Goal: Task Accomplishment & Management: Manage account settings

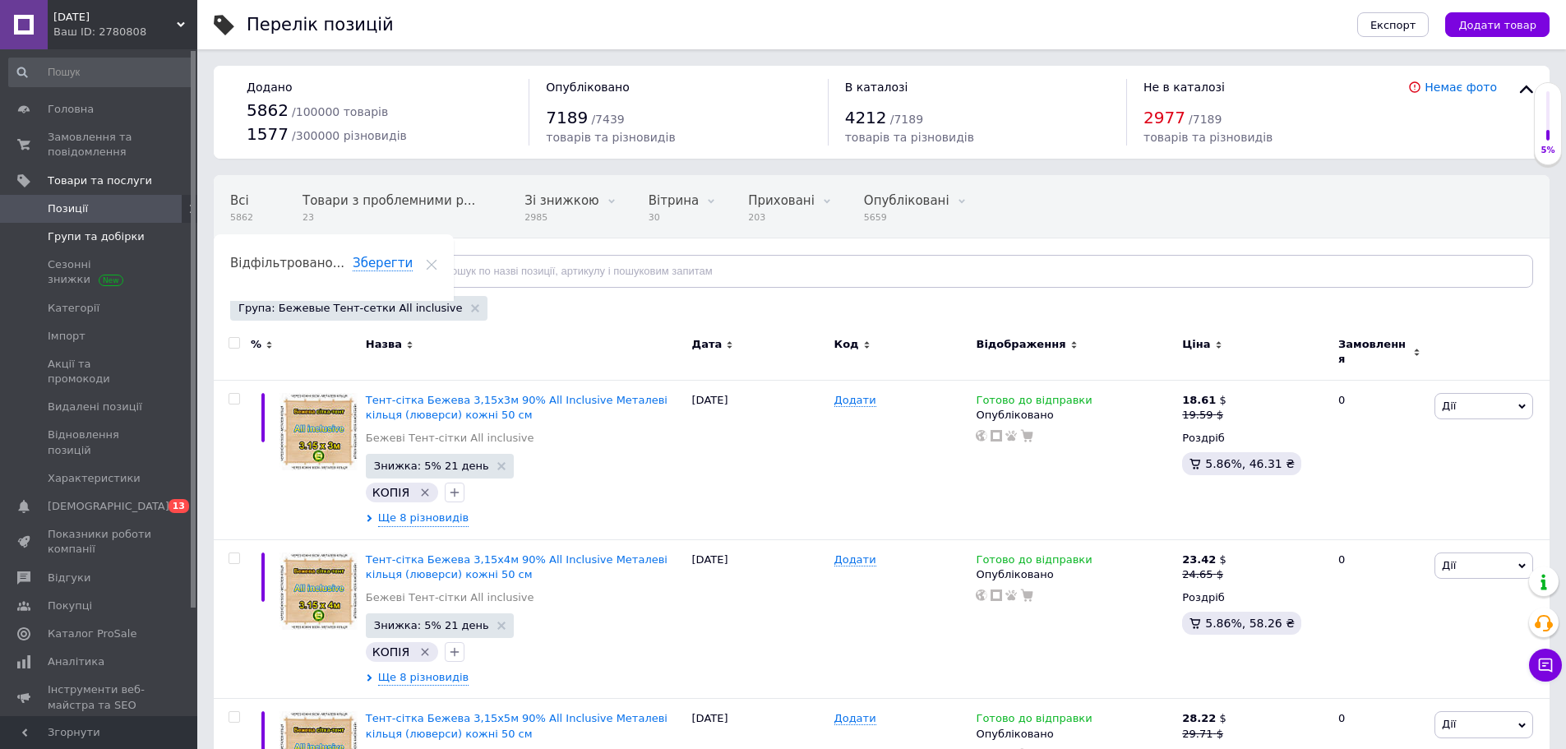
click at [148, 233] on span "Групи та добірки" at bounding box center [100, 236] width 104 height 15
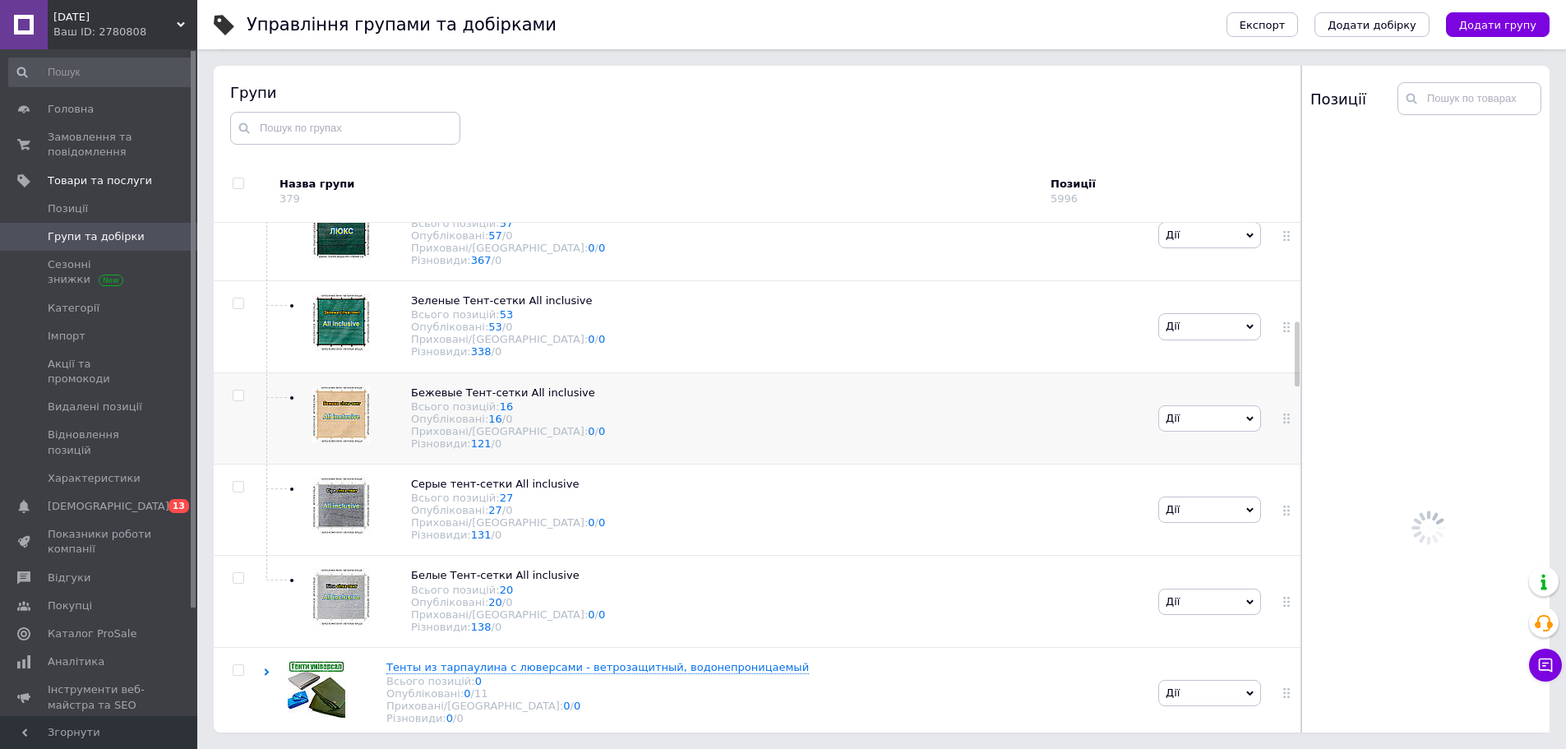
scroll to position [765, 0]
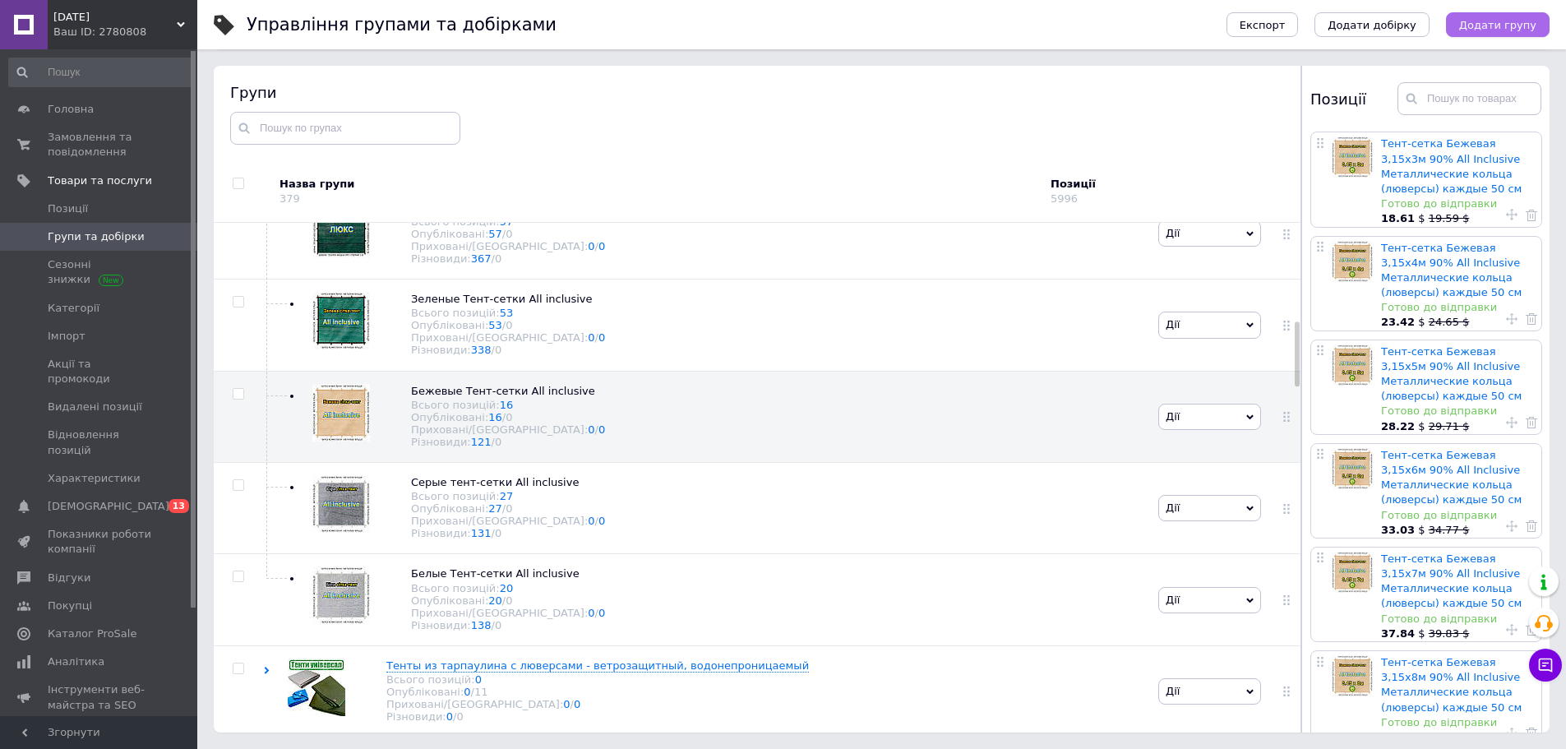
click at [1494, 27] on span "Додати групу" at bounding box center [1497, 25] width 77 height 12
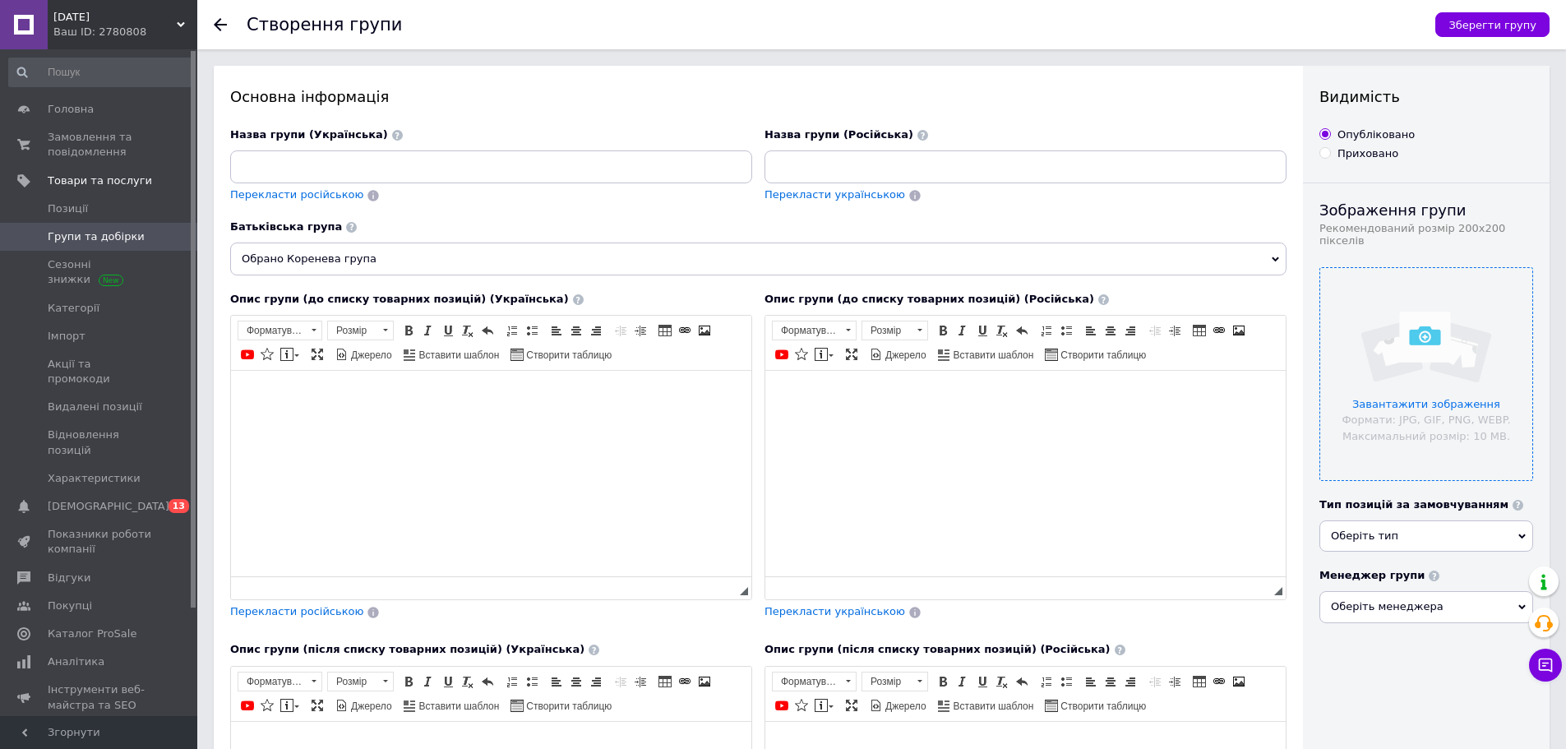
click at [1452, 399] on input "file" at bounding box center [1426, 374] width 212 height 212
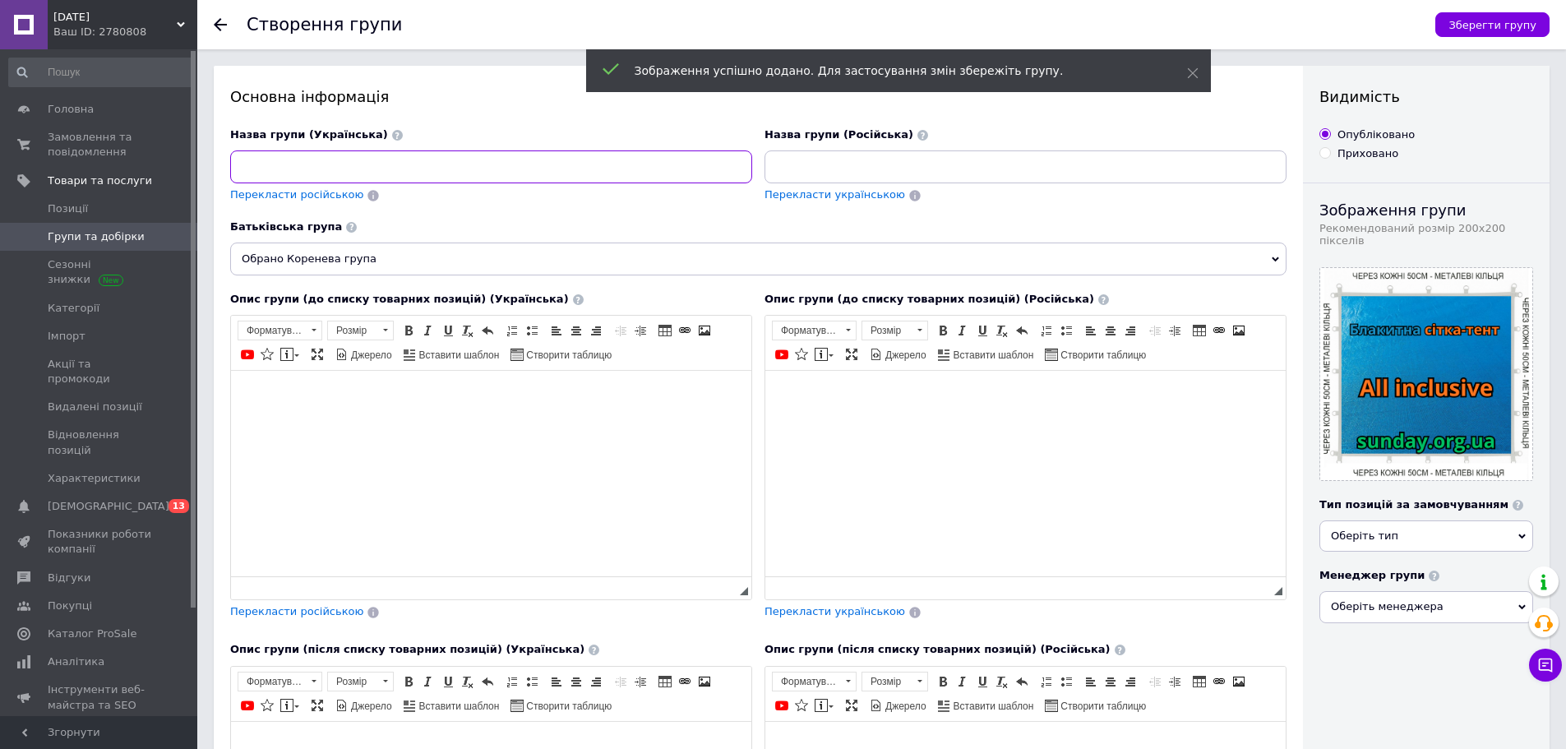
click at [349, 175] on input at bounding box center [491, 166] width 522 height 33
paste input "Бежеві Тент-сітки All inclusive"
click at [253, 169] on input "Бежеві Тент-сітки All inclusive" at bounding box center [491, 166] width 522 height 33
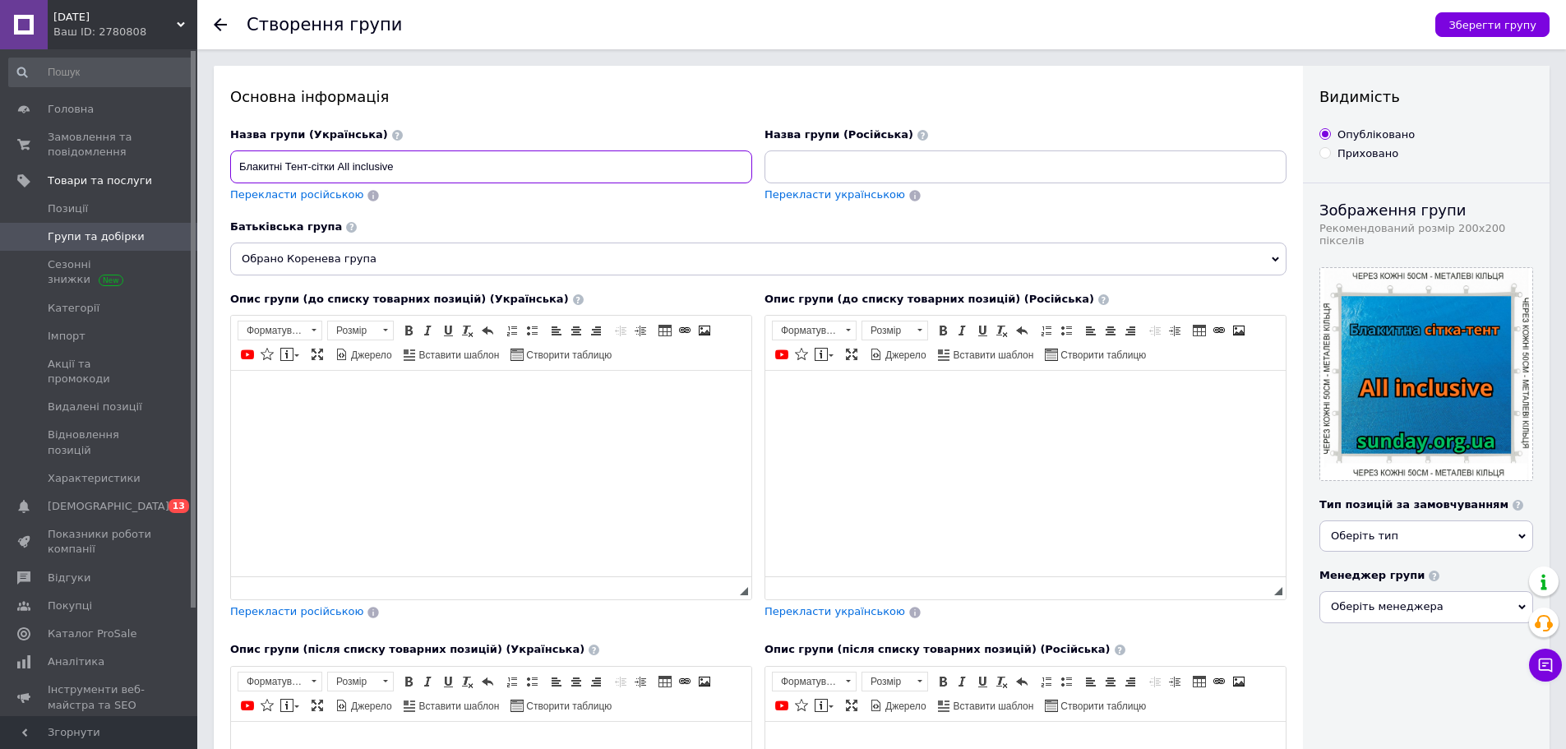
drag, startPoint x: 333, startPoint y: 166, endPoint x: 242, endPoint y: 166, distance: 91.2
click at [242, 166] on input "Блакитні Тент-сітки All inclusive" at bounding box center [491, 166] width 522 height 33
type input "Блакитні Тент-сітки All inclusive"
click at [428, 169] on input "Блакитні Тент-сітки All inclusive" at bounding box center [491, 166] width 522 height 33
click at [827, 168] on input at bounding box center [1025, 166] width 522 height 33
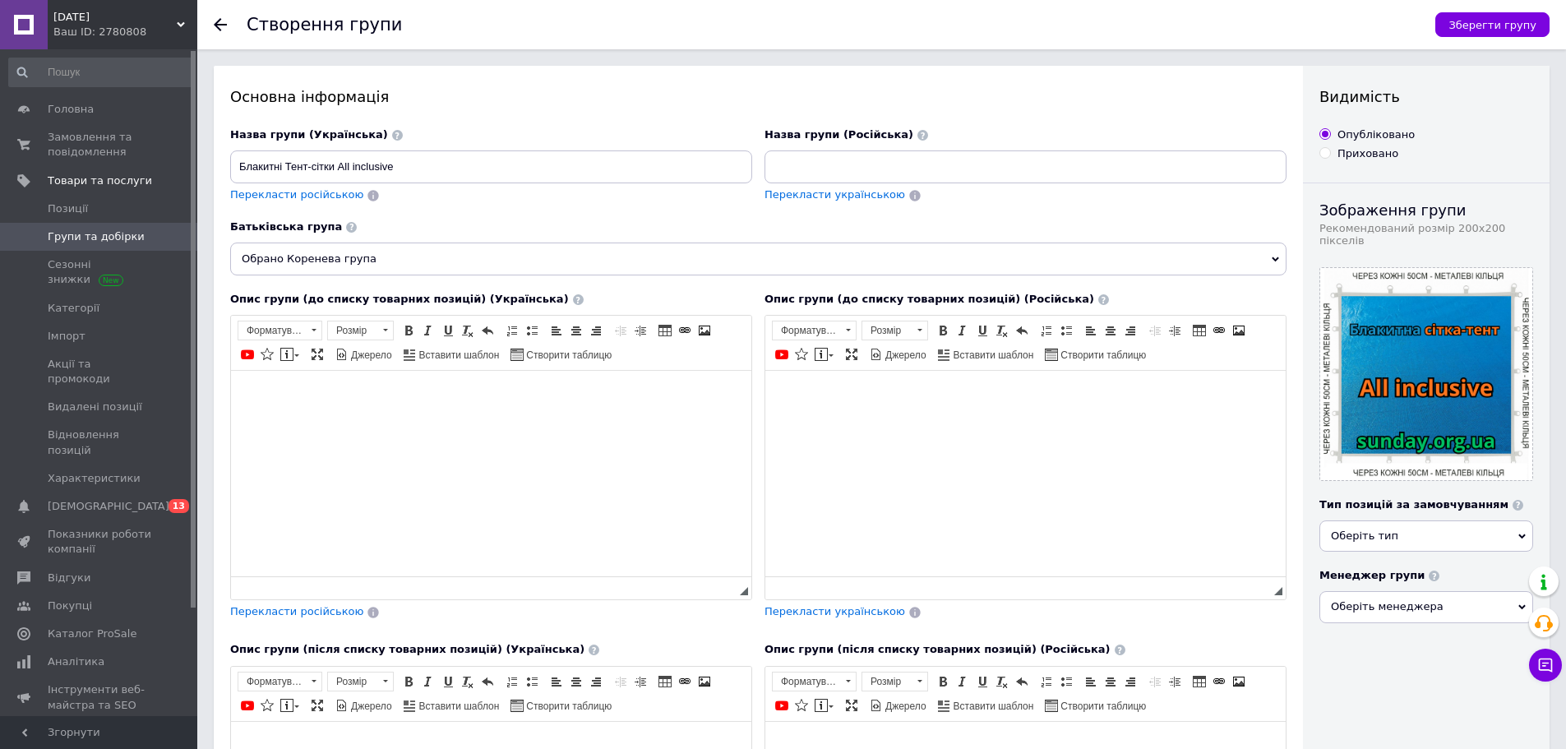
click at [252, 196] on span "Перекласти російською" at bounding box center [296, 194] width 133 height 12
type input "Голубые Тент-сетки All yclusive"
click at [1464, 25] on span "Зберегти групу" at bounding box center [1492, 25] width 88 height 12
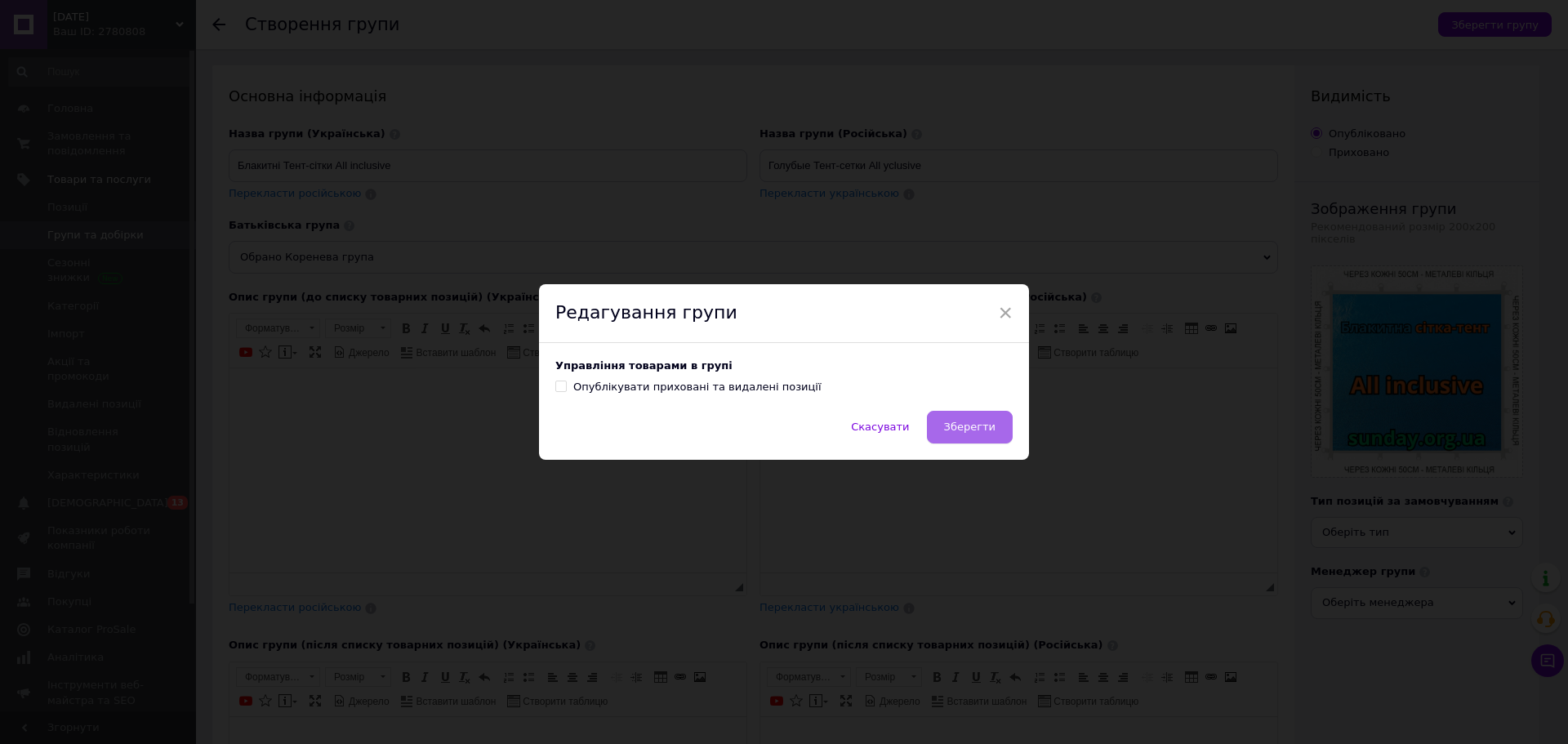
click at [985, 431] on span "Зберегти" at bounding box center [970, 426] width 52 height 12
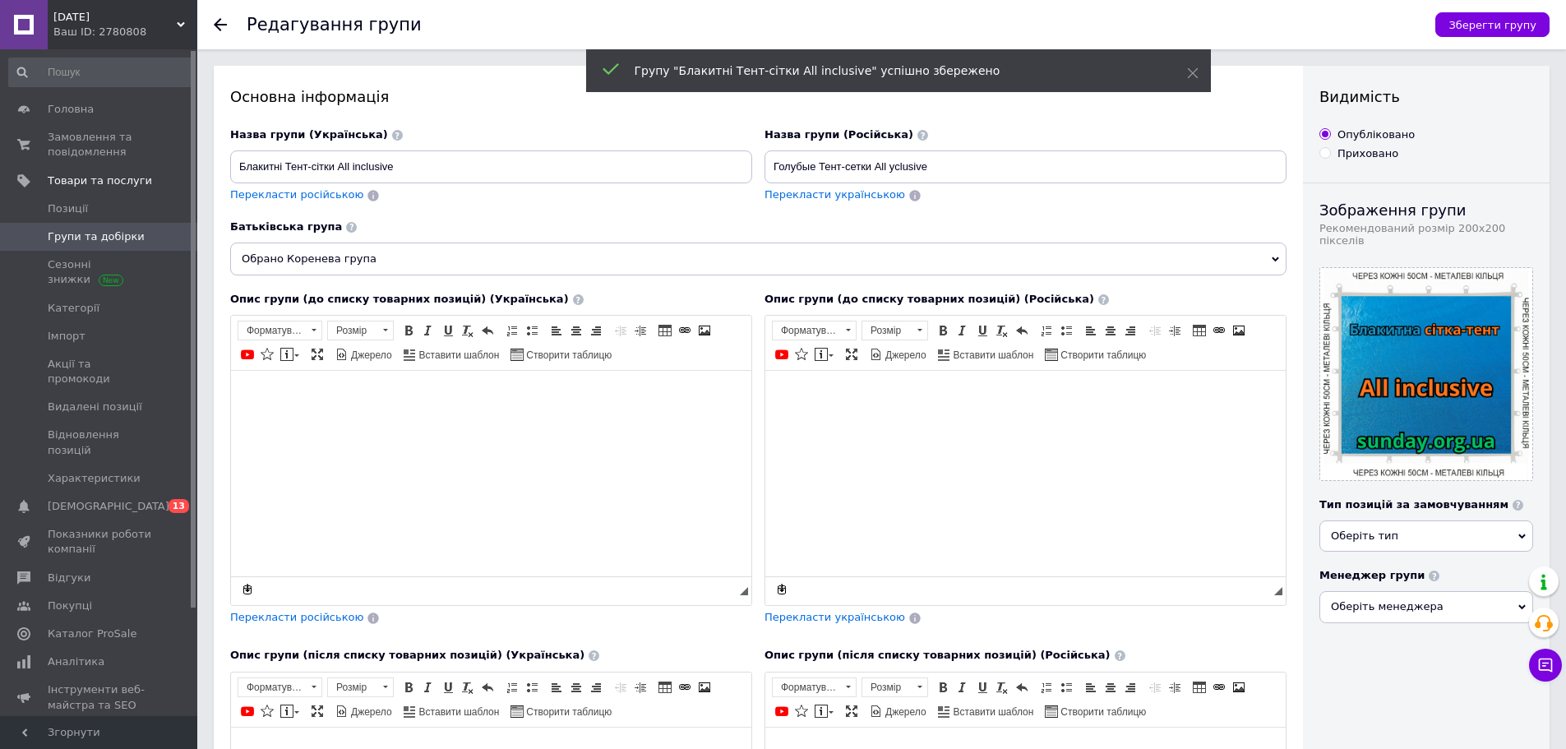
click at [58, 237] on span "Групи та добірки" at bounding box center [96, 236] width 97 height 15
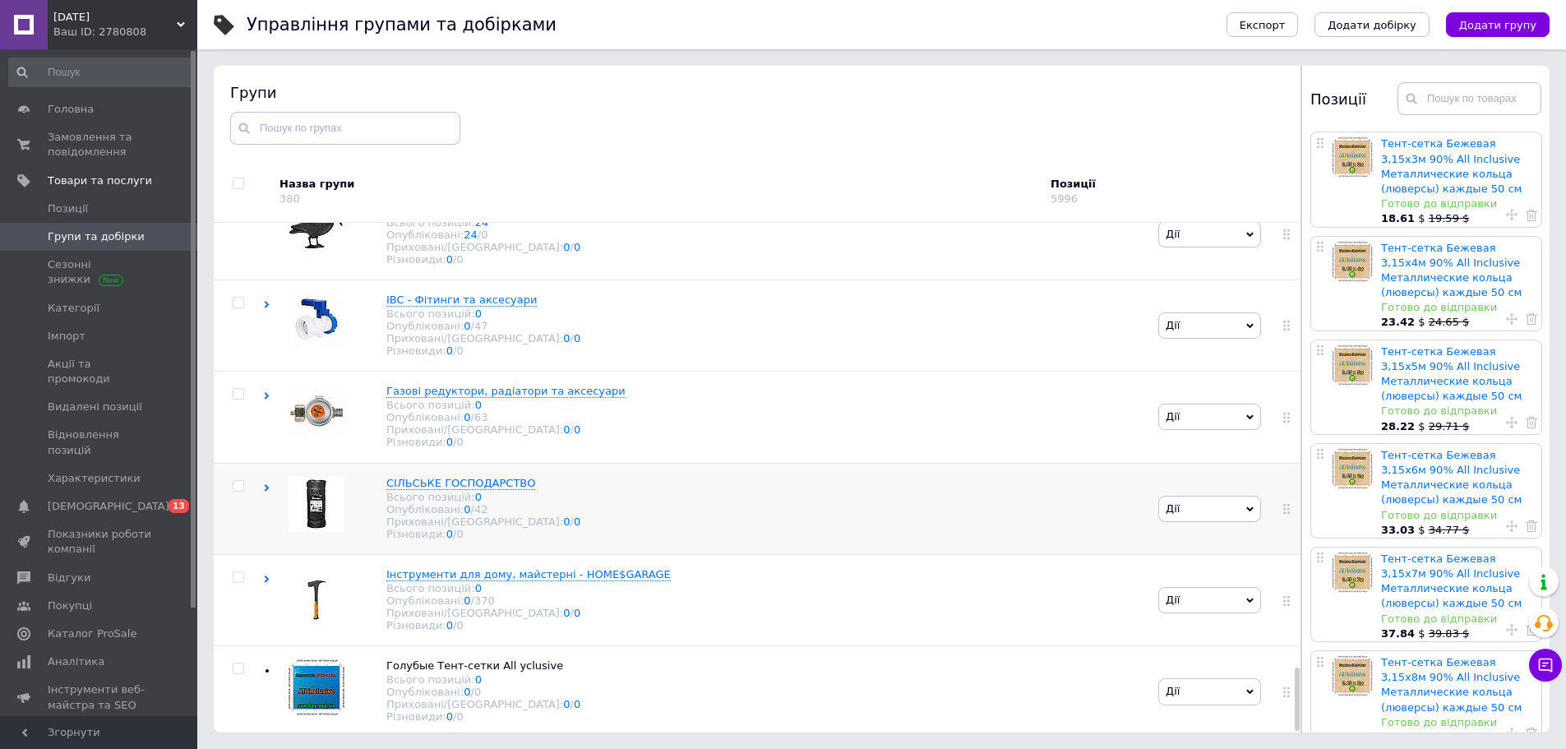
scroll to position [3576, 0]
click at [567, 663] on use at bounding box center [571, 667] width 9 height 9
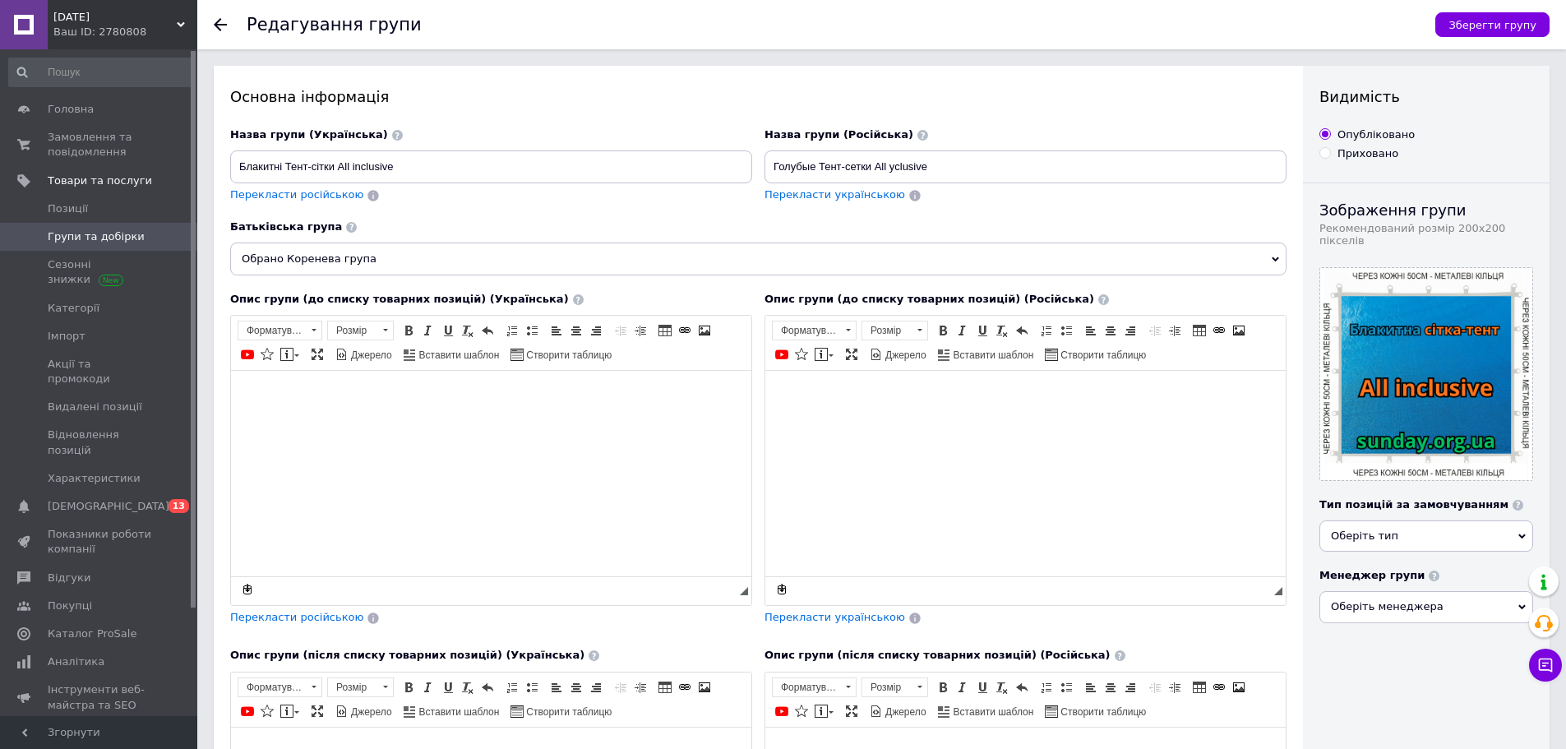
click at [475, 261] on span "Обрано Коренева група" at bounding box center [758, 258] width 1056 height 33
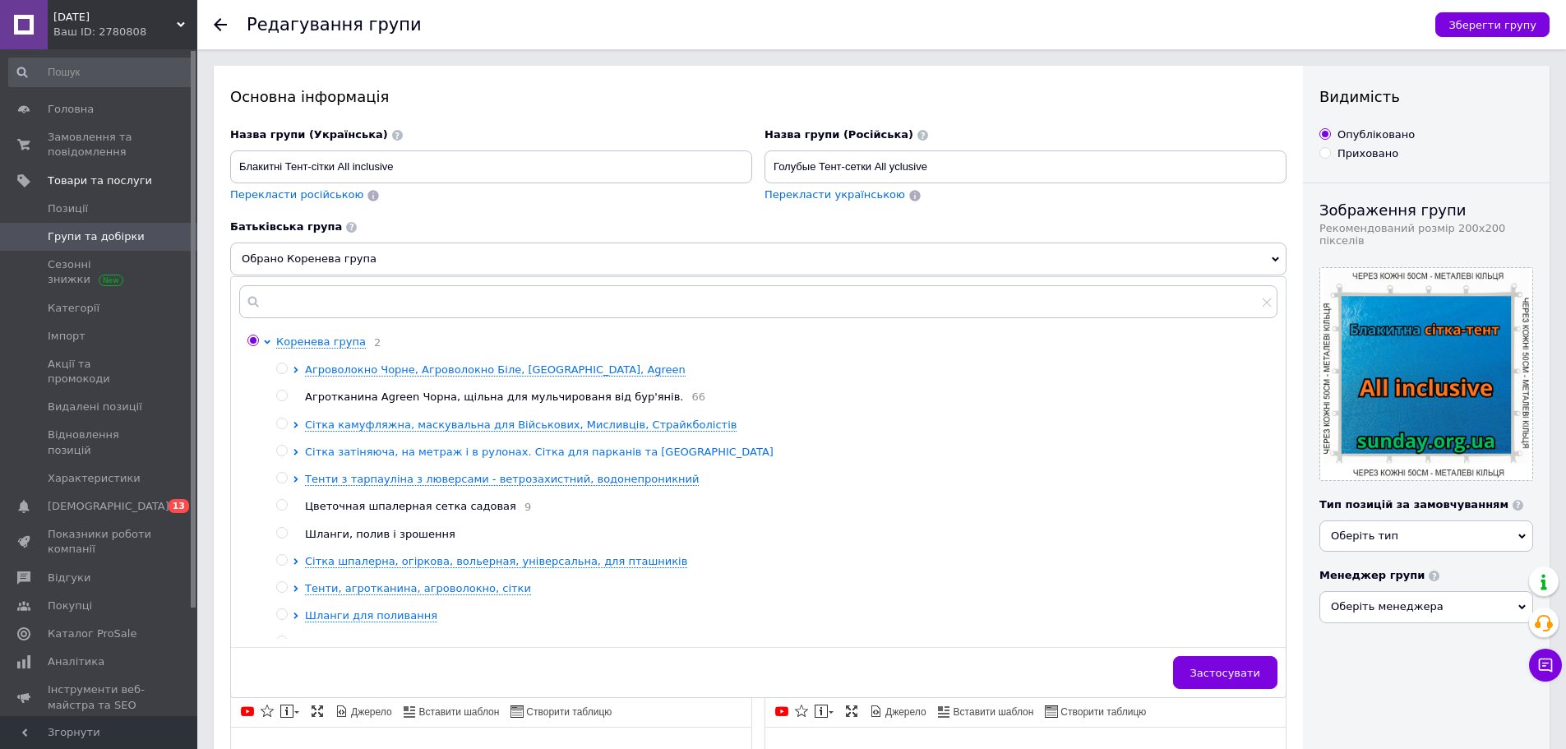
click at [294, 454] on icon at bounding box center [296, 452] width 7 height 7
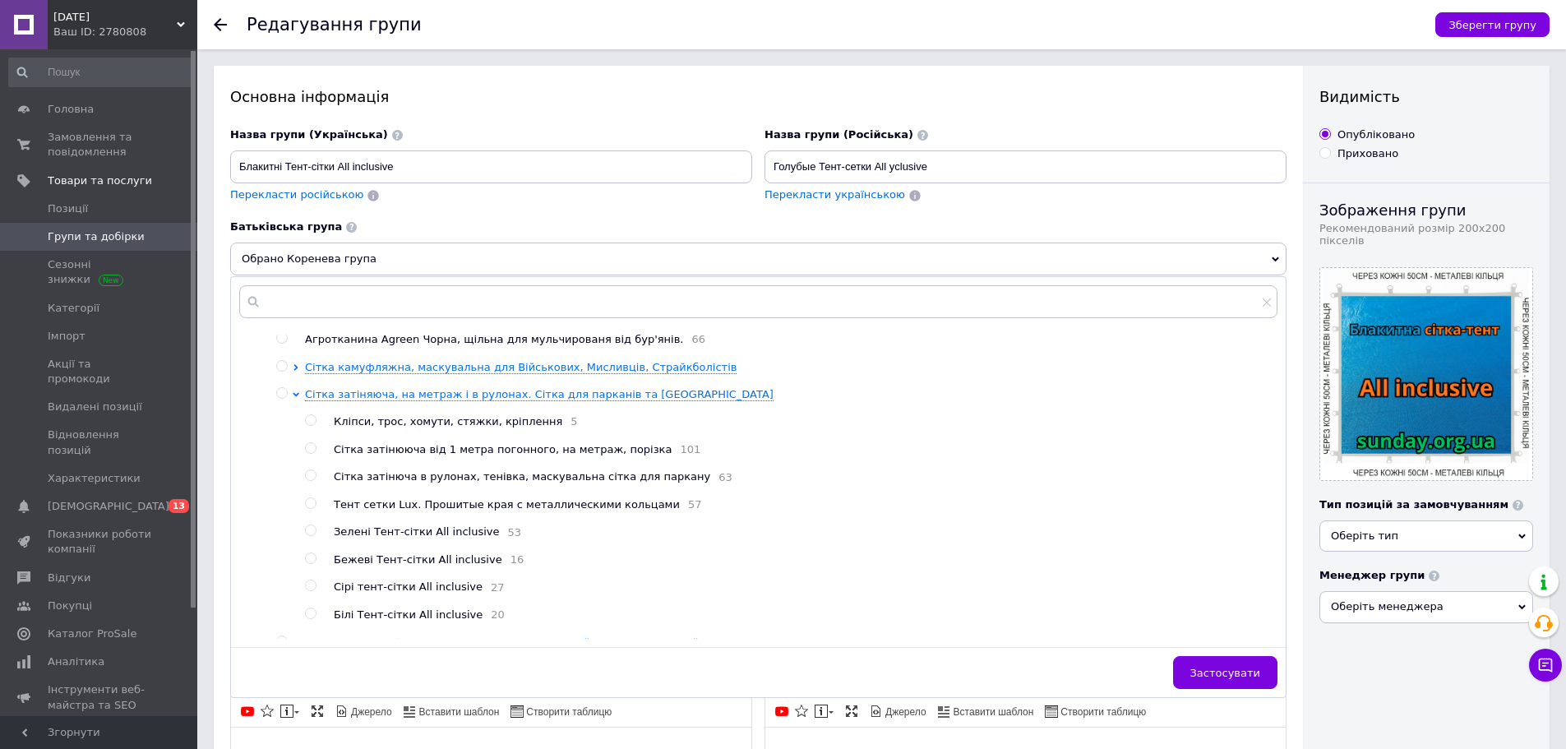
scroll to position [82, 0]
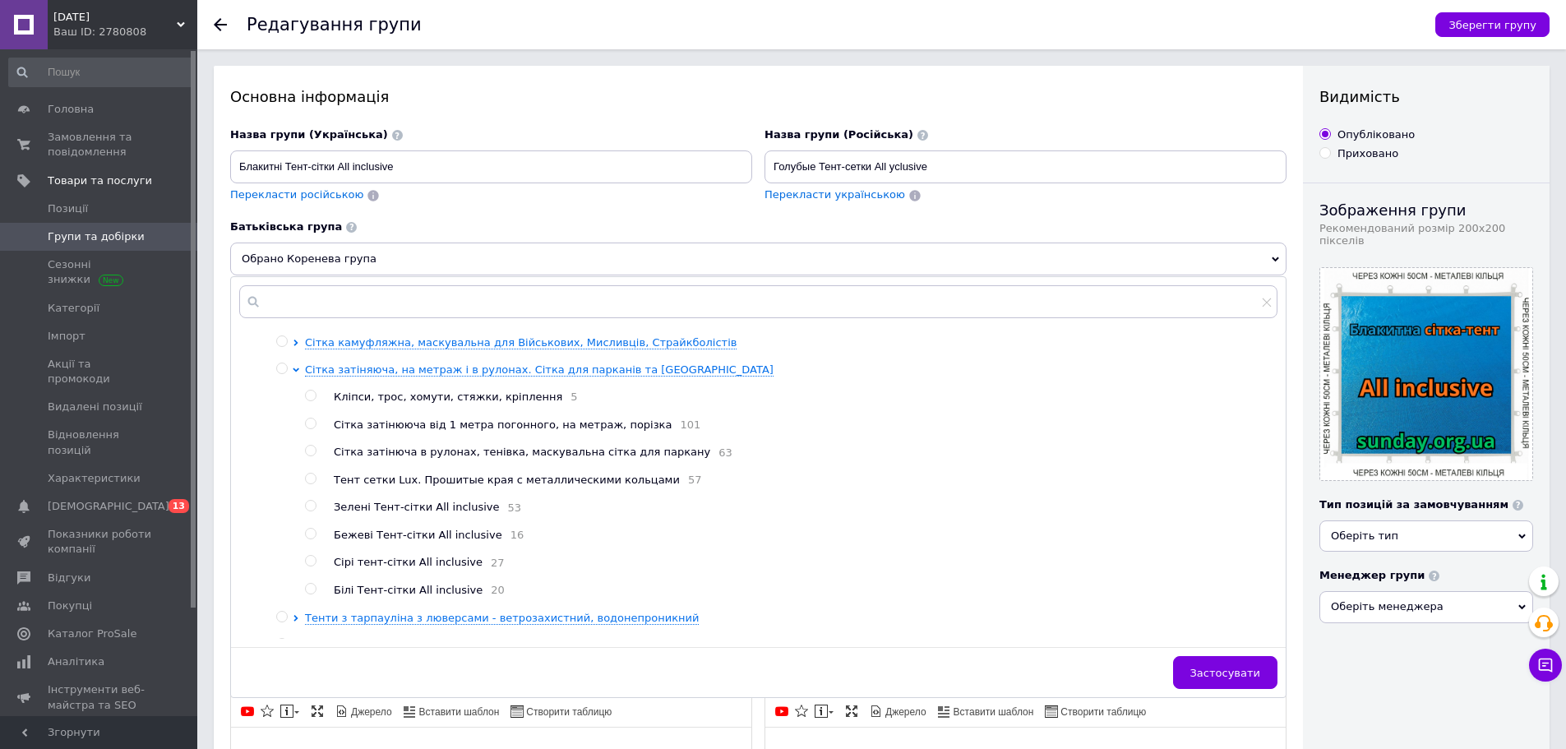
click at [278, 372] on input "radio" at bounding box center [281, 368] width 11 height 11
radio input "true"
radio input "false"
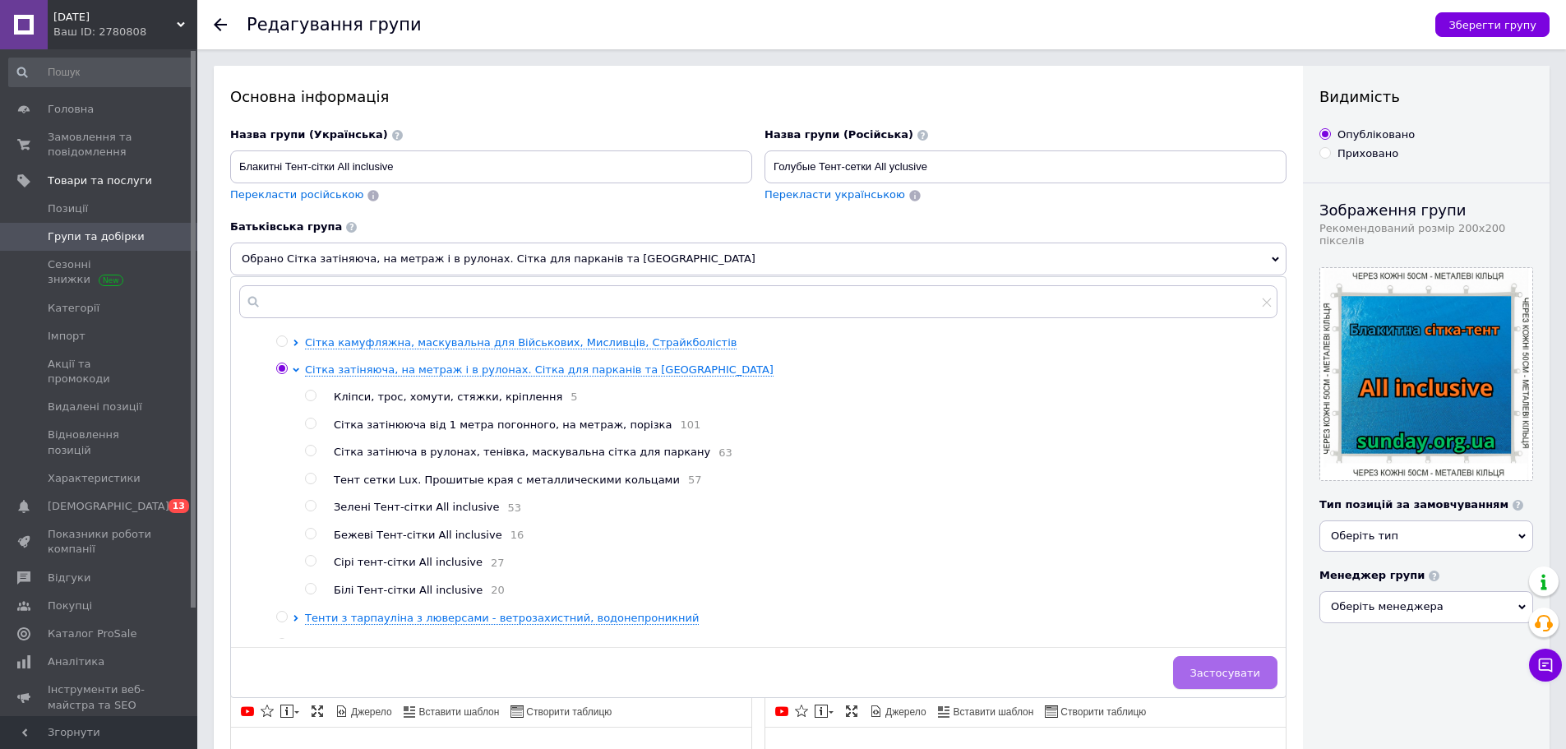
click at [1234, 678] on span "Застосувати" at bounding box center [1225, 673] width 70 height 12
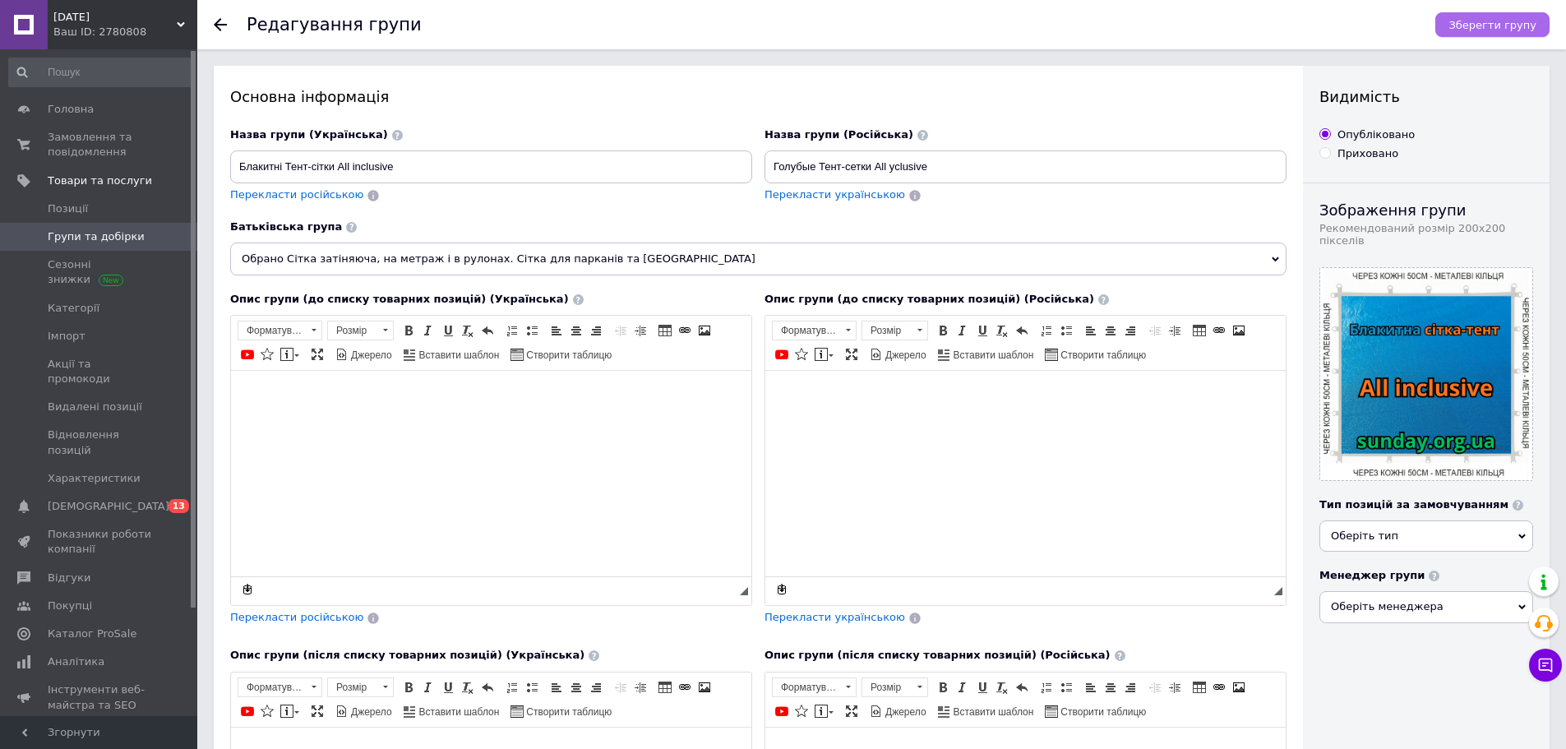
click at [1509, 33] on button "Зберегти групу" at bounding box center [1492, 24] width 114 height 25
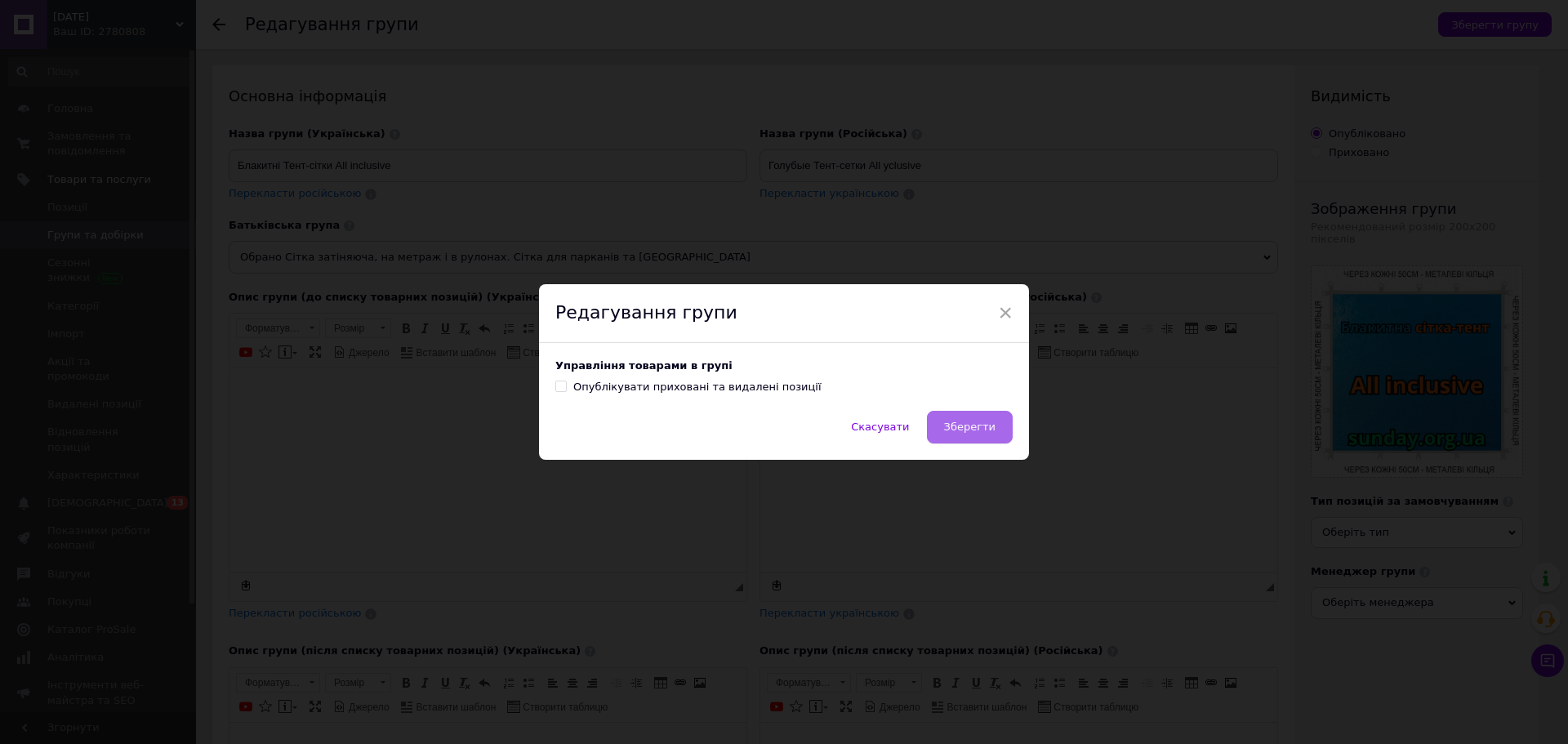
click at [980, 429] on span "Зберегти" at bounding box center [970, 426] width 52 height 12
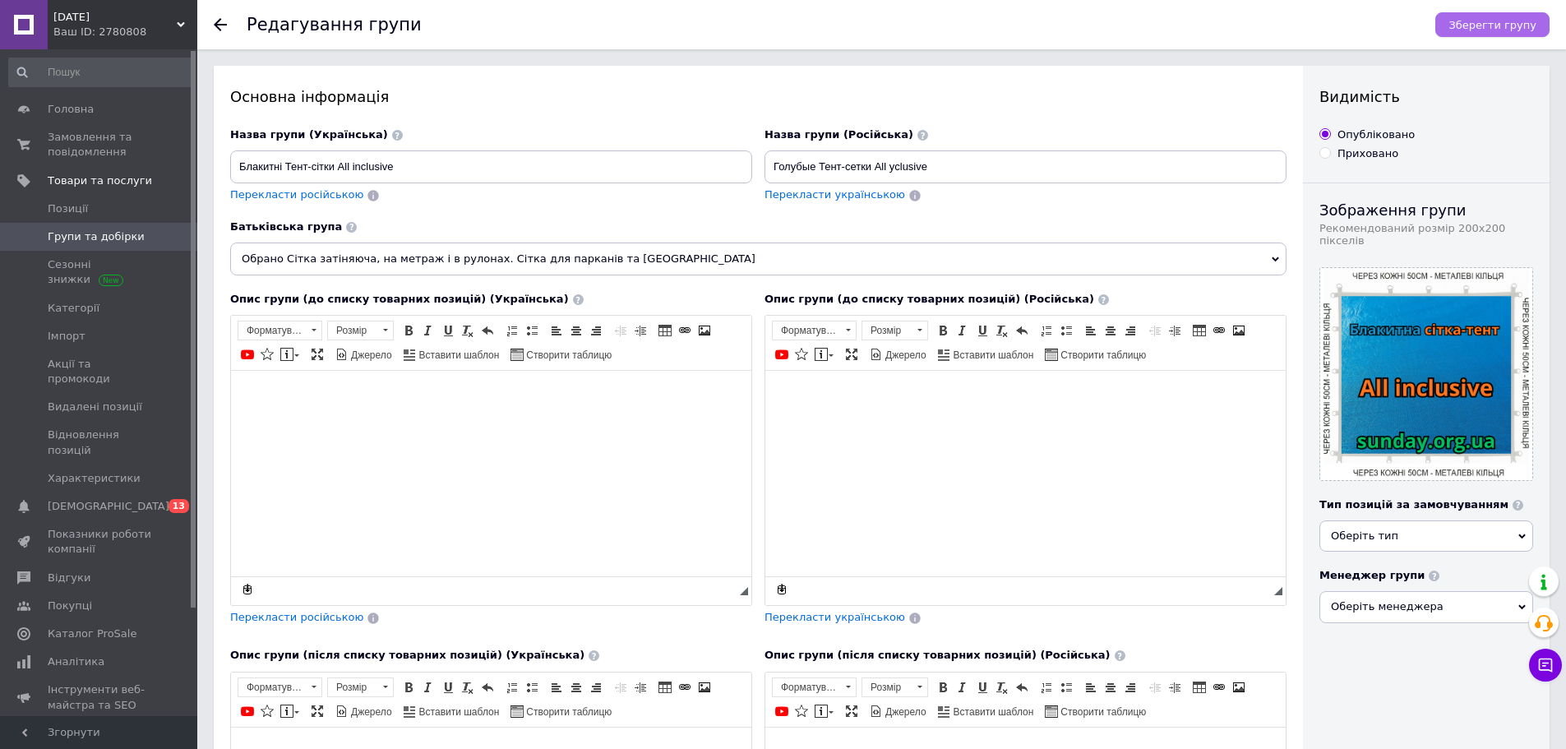
click at [1464, 24] on span "Зберегти групу" at bounding box center [1492, 25] width 88 height 12
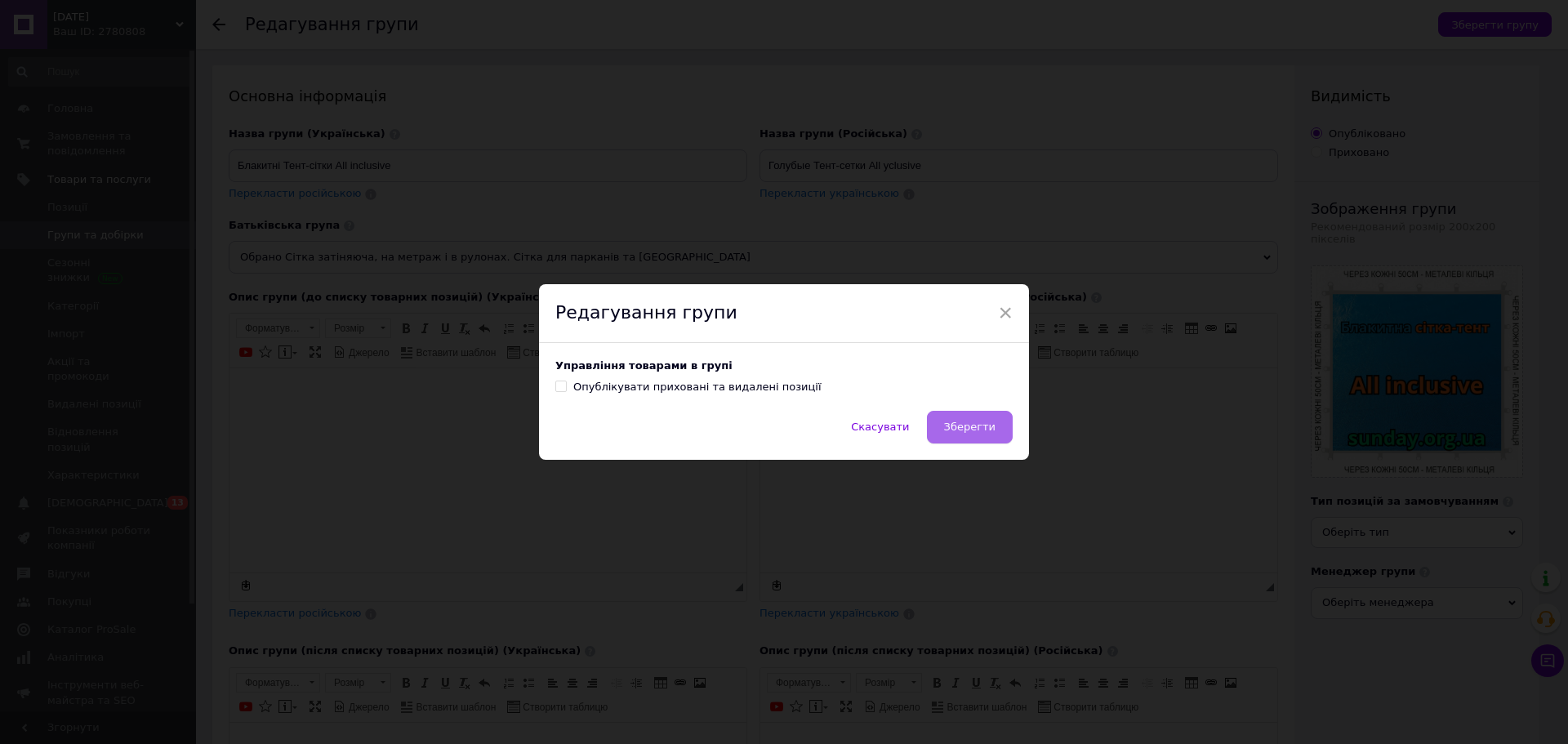
click at [988, 417] on button "Зберегти" at bounding box center [970, 426] width 85 height 33
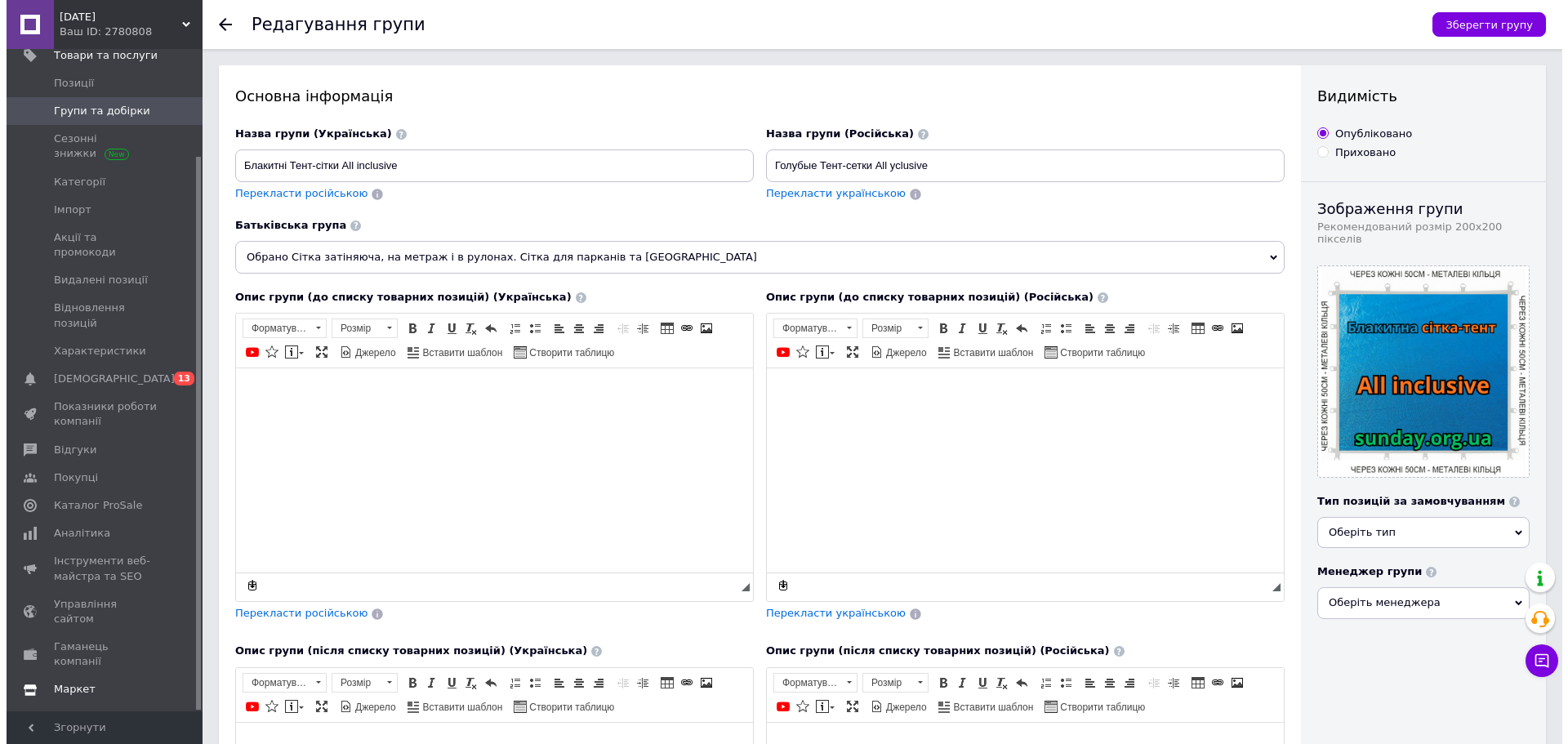
scroll to position [127, 0]
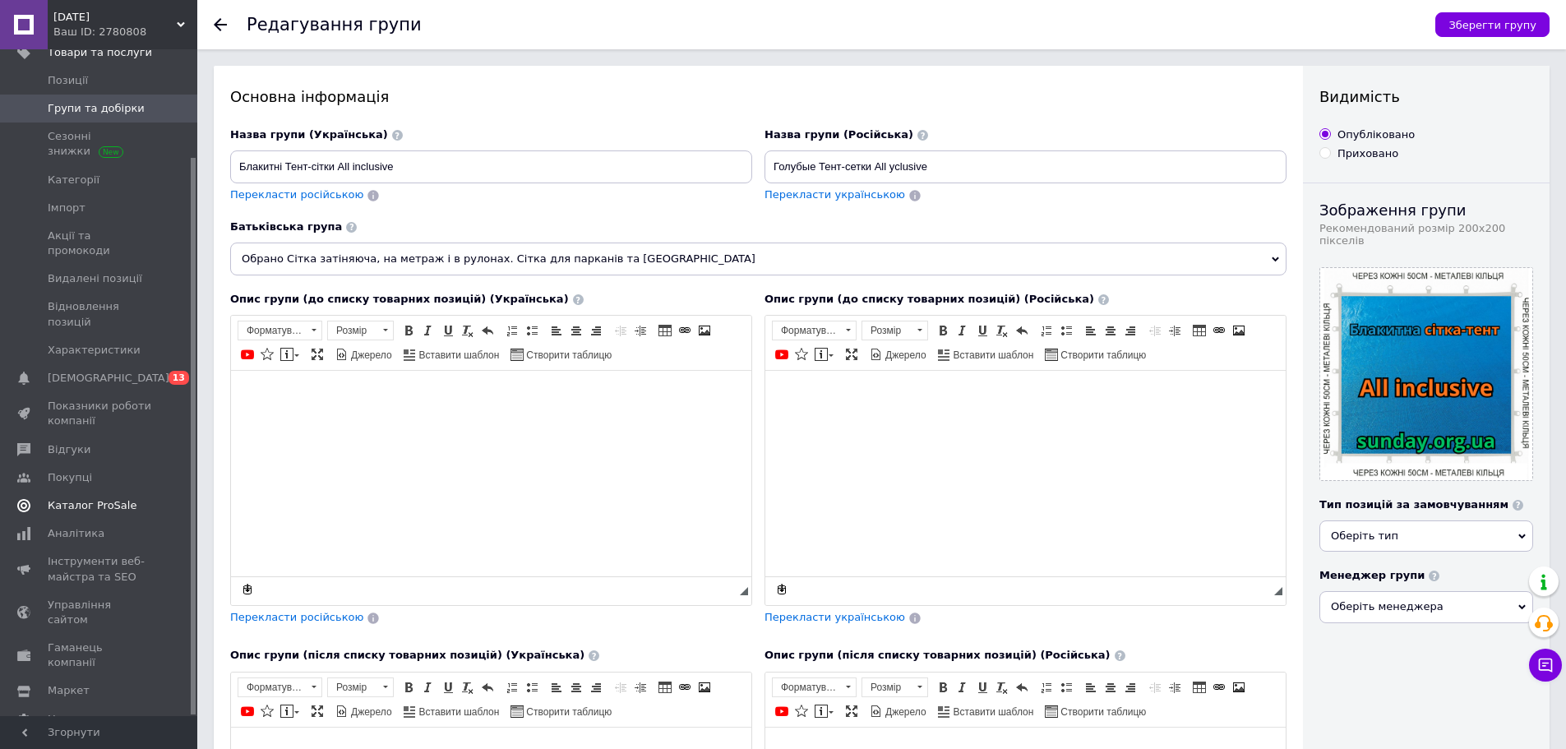
click at [124, 498] on span "Каталог ProSale" at bounding box center [100, 505] width 104 height 15
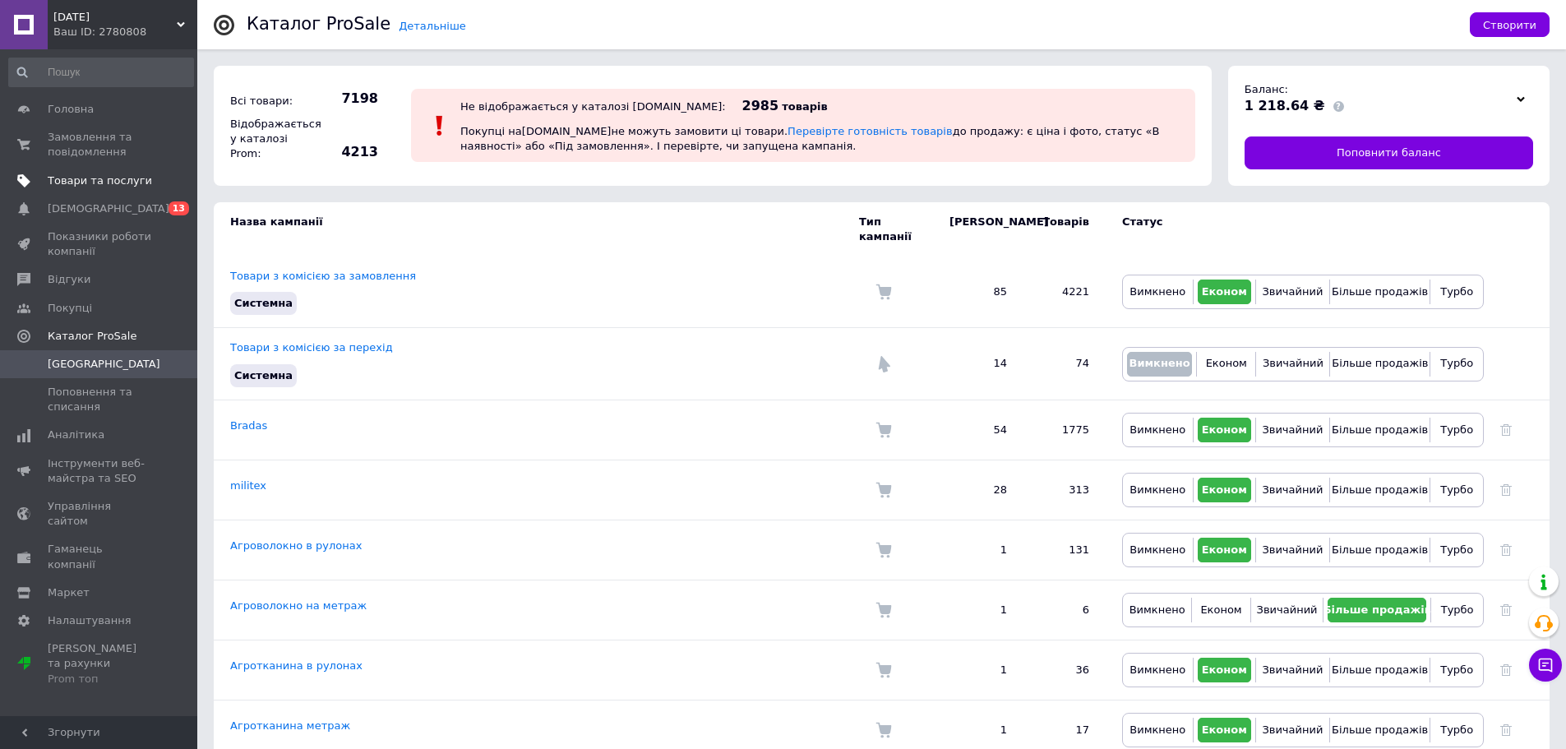
click at [69, 175] on span "Товари та послуги" at bounding box center [100, 180] width 104 height 15
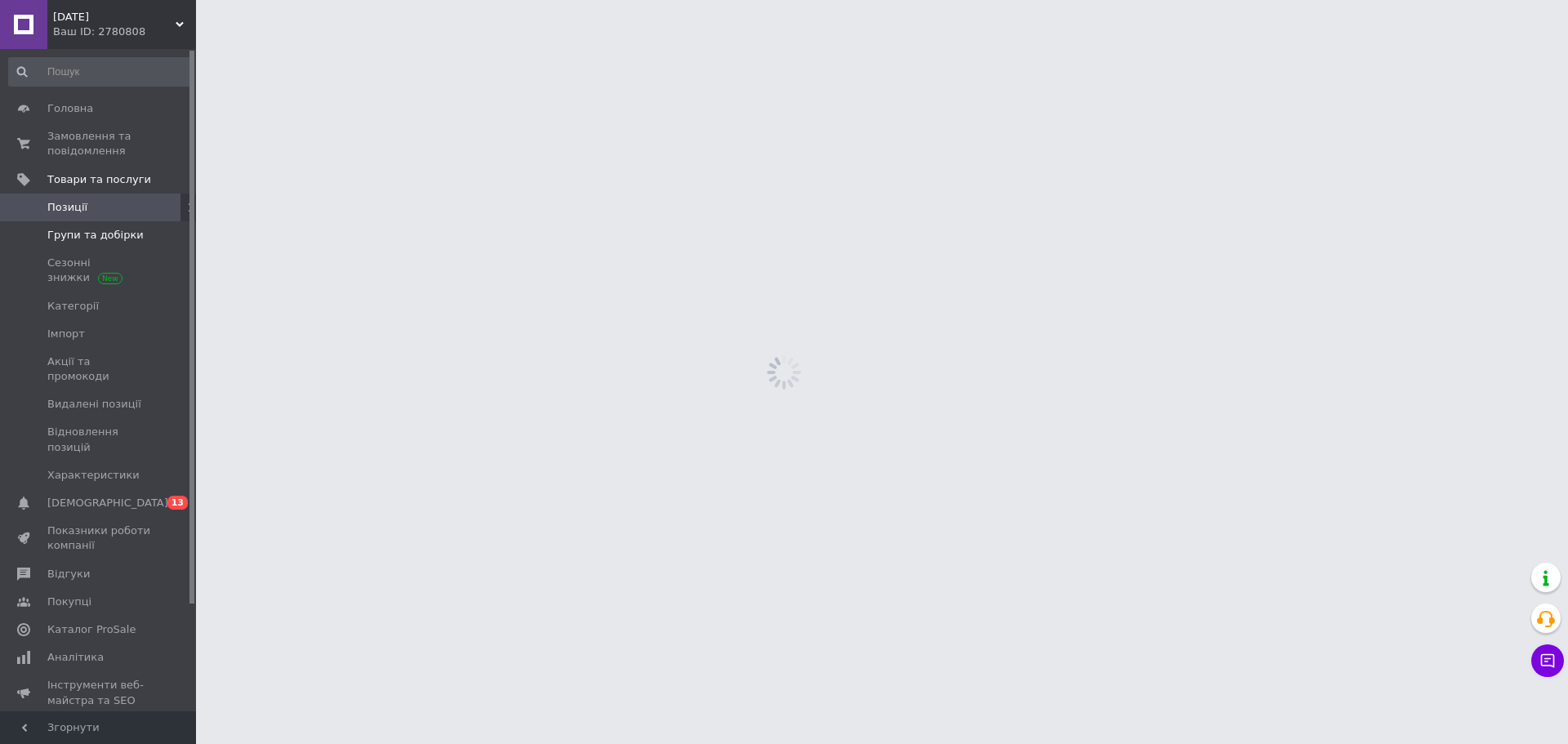
click at [125, 235] on span "Групи та добірки" at bounding box center [95, 234] width 96 height 15
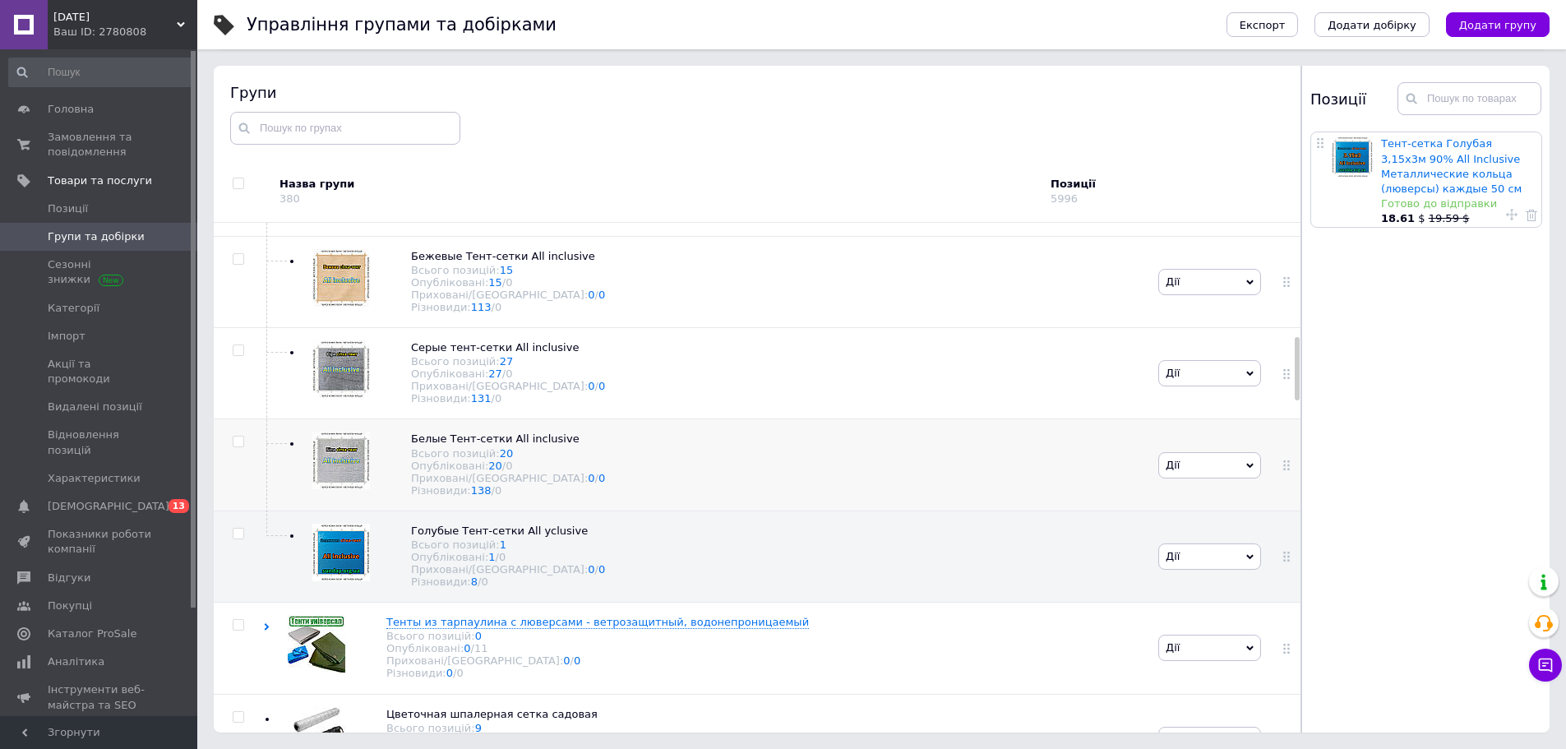
scroll to position [893, 0]
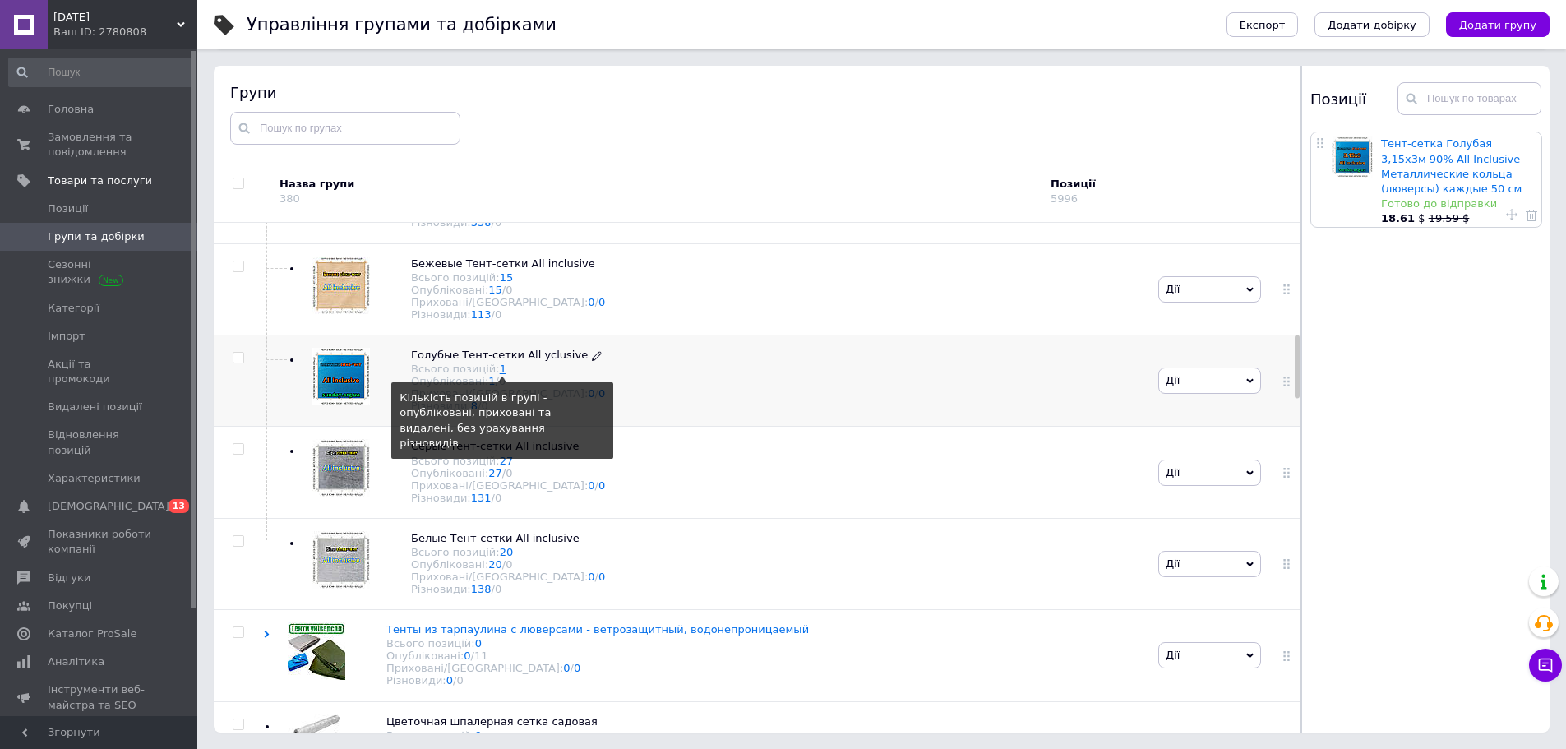
click at [500, 375] on link "1" at bounding box center [503, 368] width 7 height 12
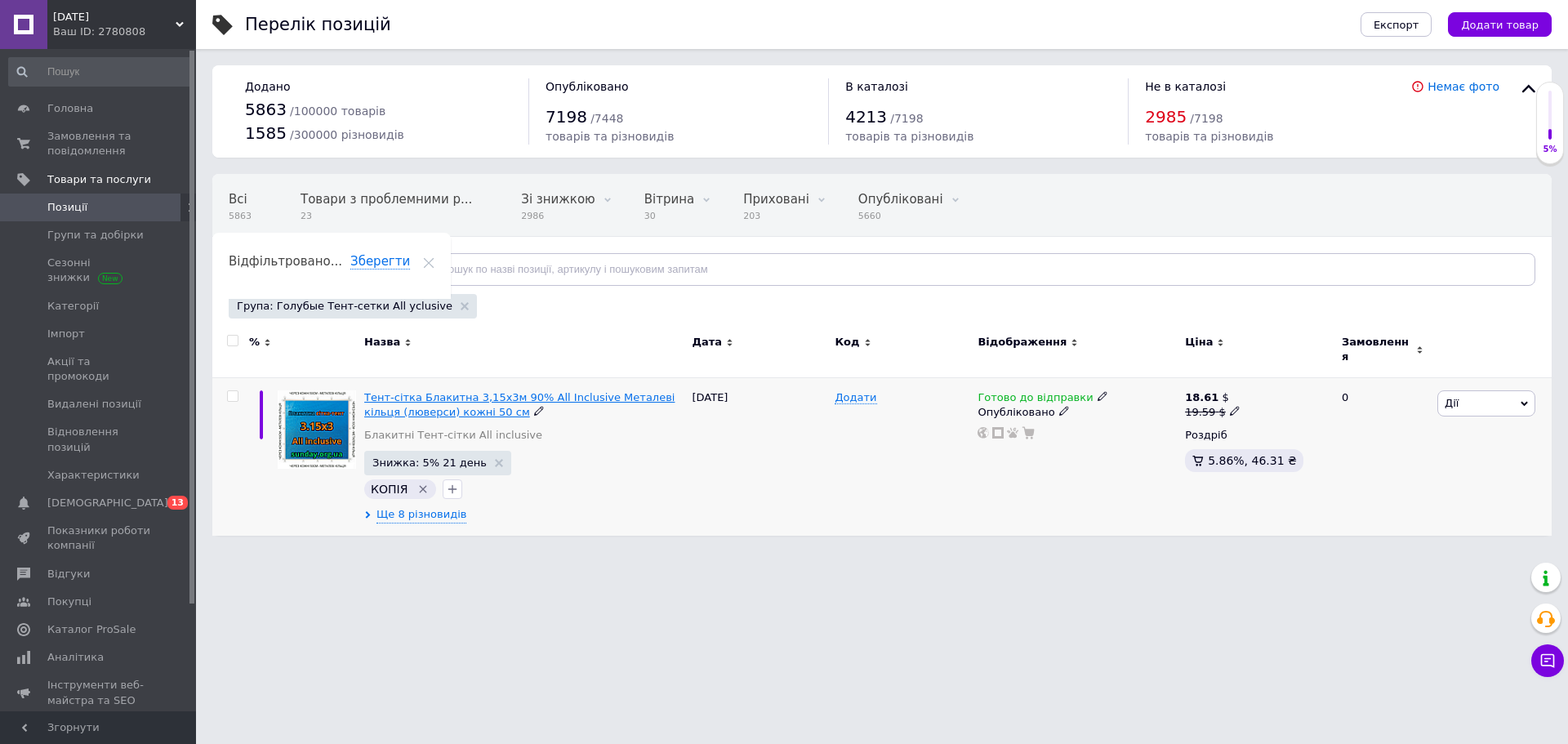
click at [535, 391] on span "Тент-сітка Блакитна 3,15х3м 90% All Inclusive Металеві кільця (люверси) кожні 5…" at bounding box center [520, 404] width 310 height 27
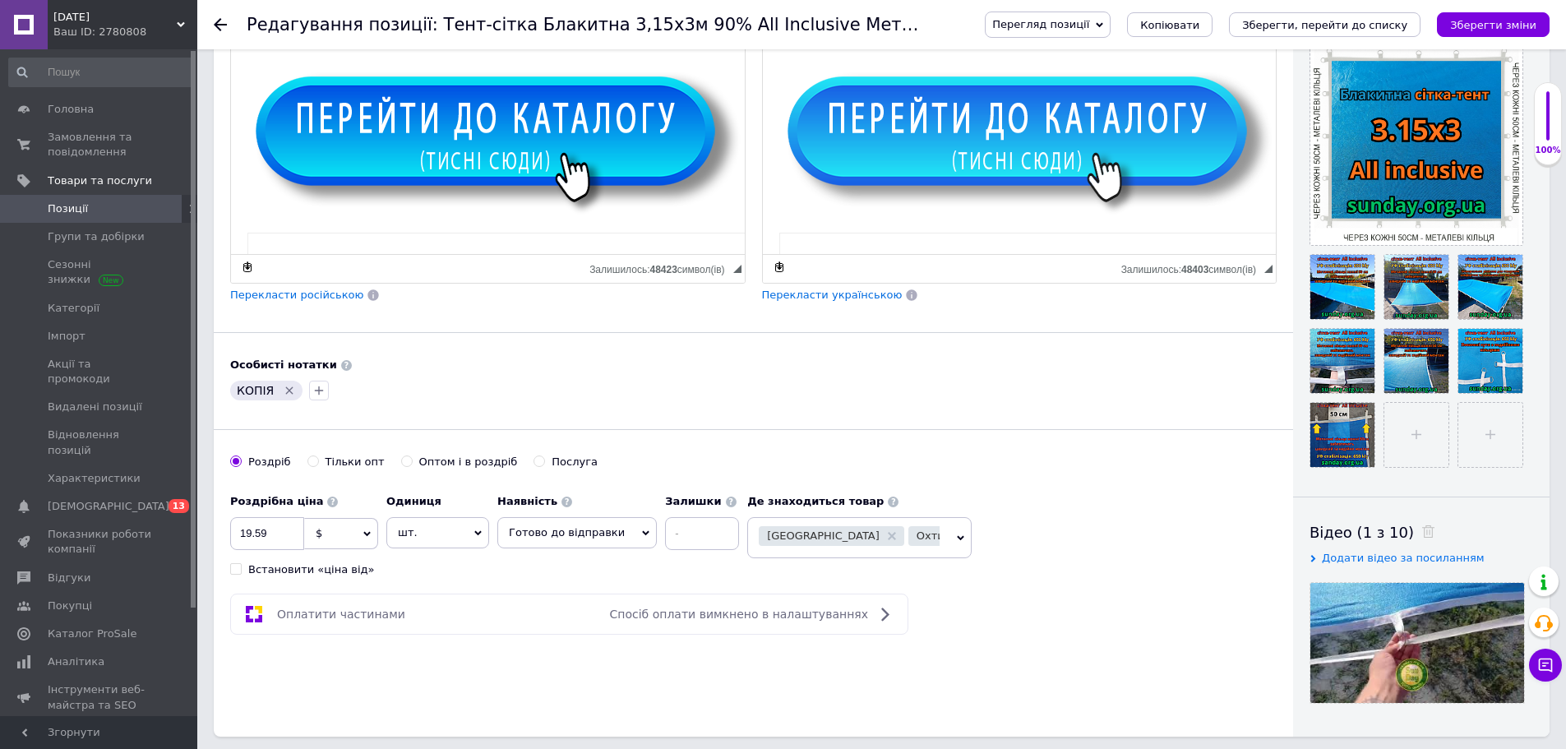
scroll to position [247, 0]
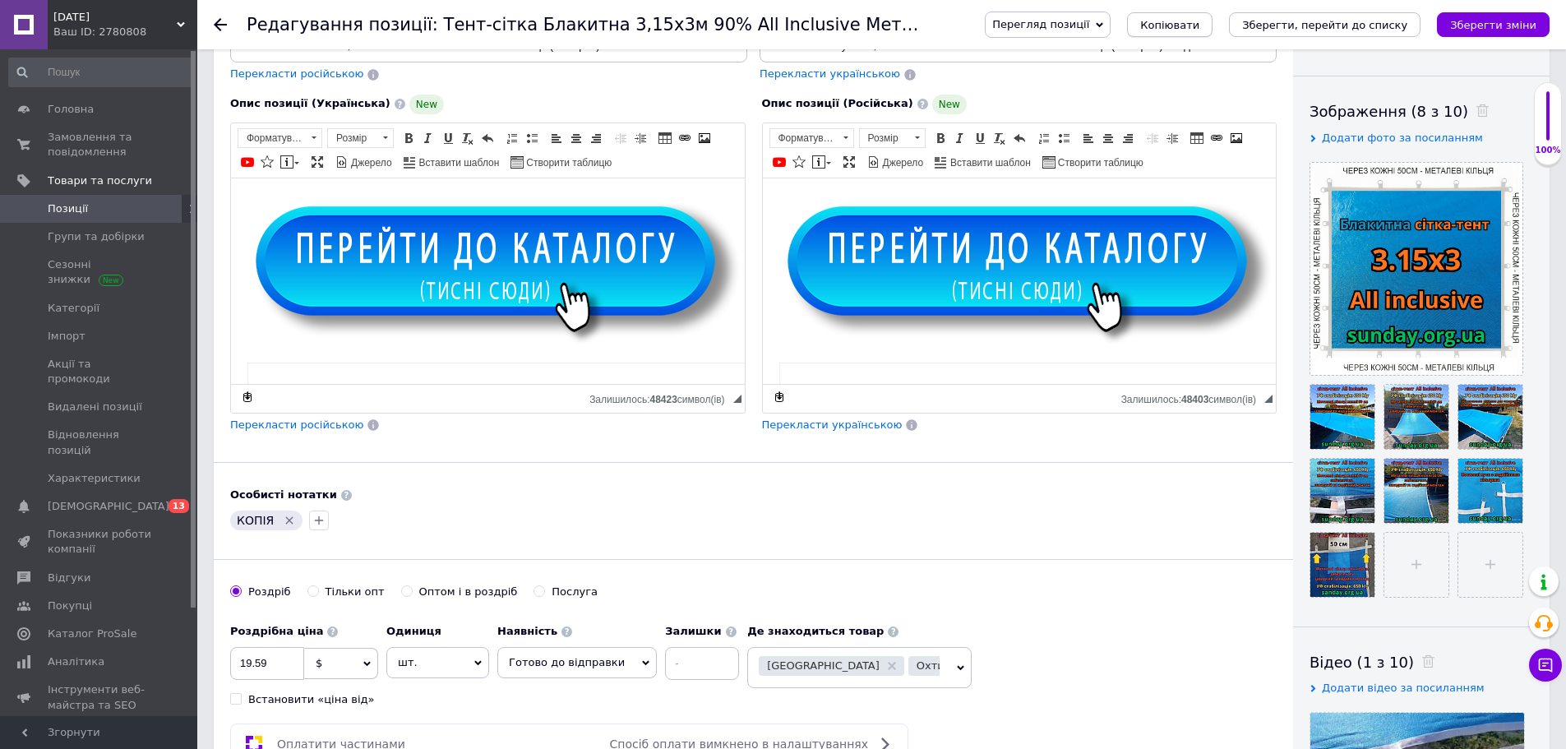
click at [1194, 25] on span "Копіювати" at bounding box center [1169, 25] width 59 height 12
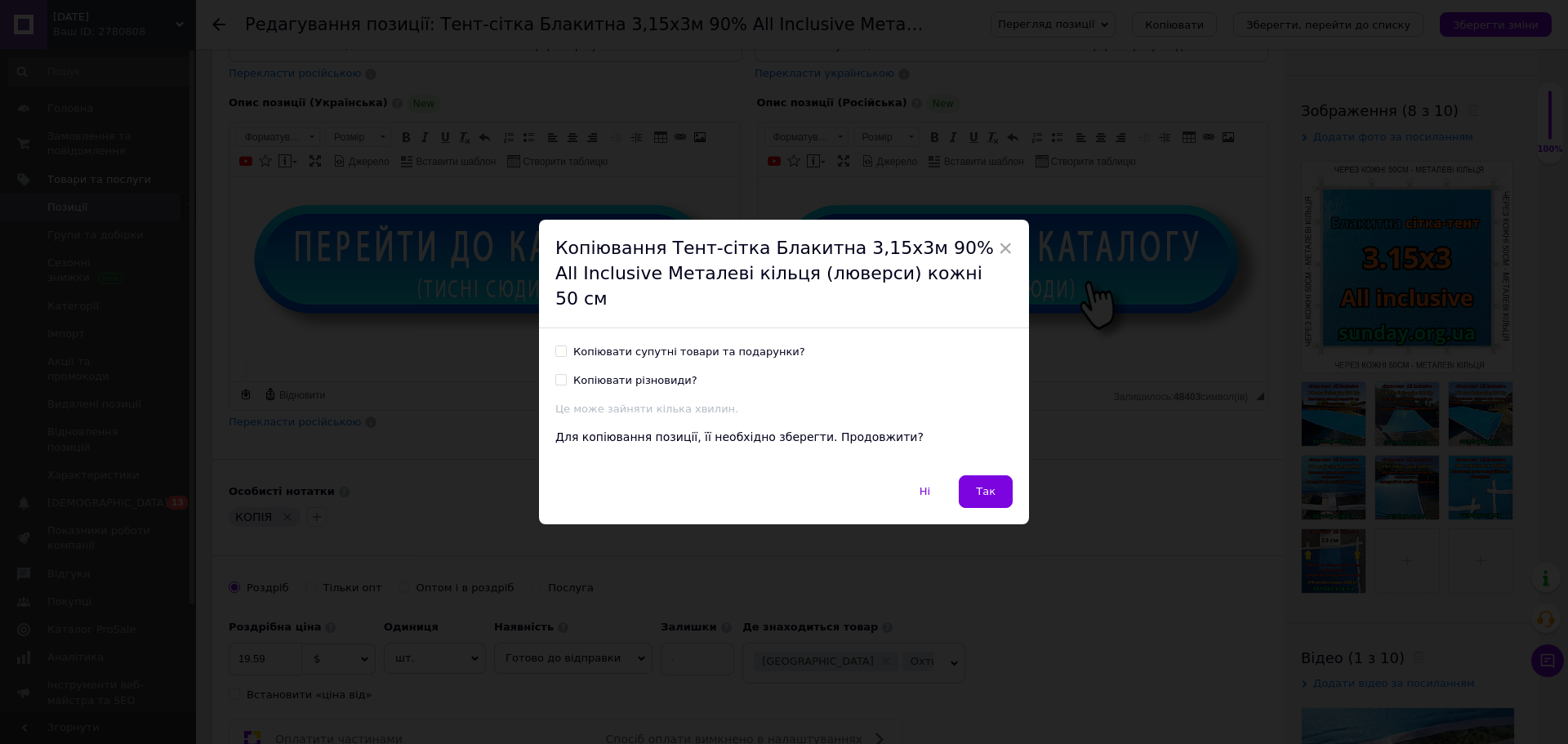
click at [661, 373] on div "Копіювати різновиди?" at bounding box center [635, 380] width 124 height 15
click at [566, 373] on input "Копіювати різновиди?" at bounding box center [560, 378] width 11 height 11
checkbox input "true"
click at [985, 485] on span "Так" at bounding box center [986, 491] width 20 height 12
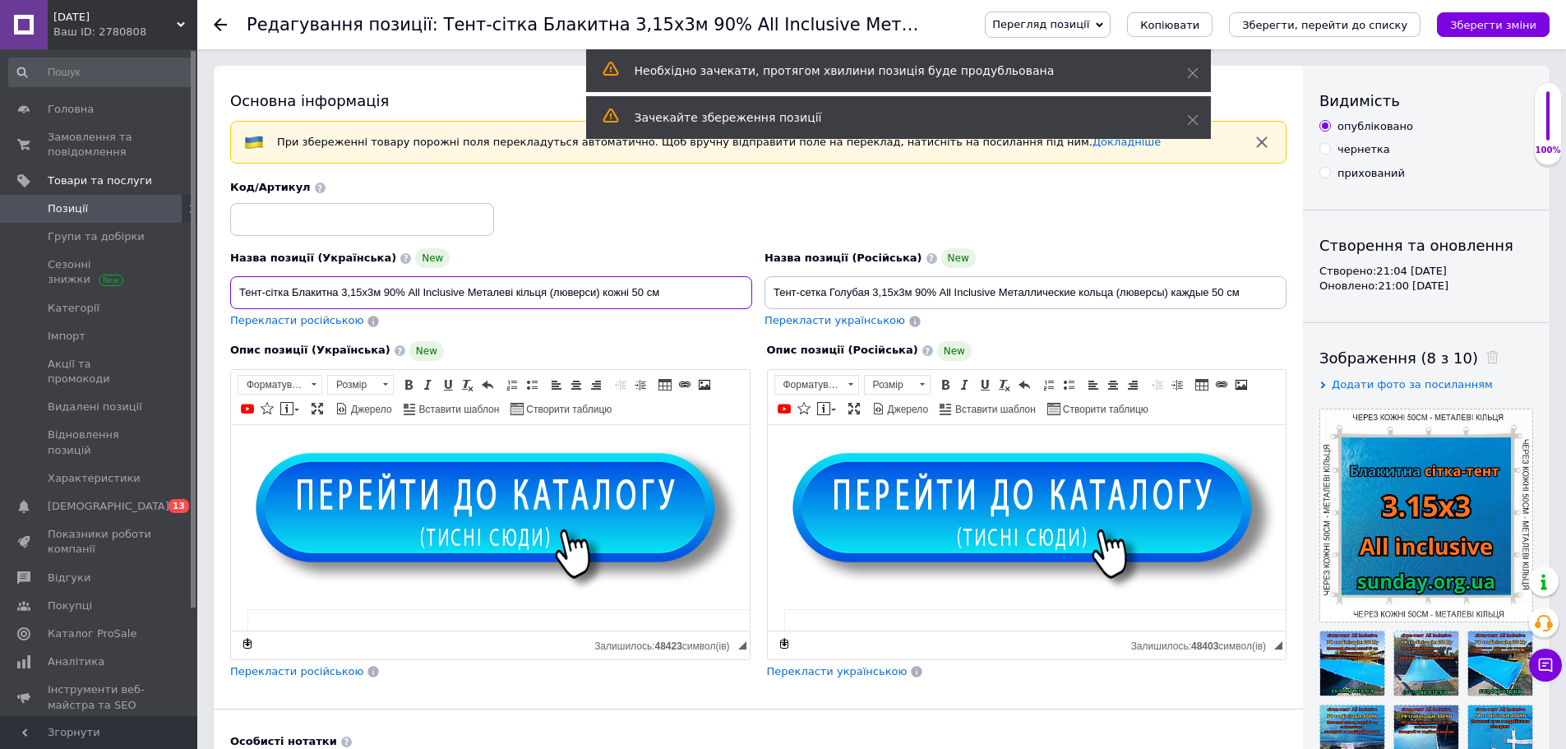
click at [376, 292] on input "Тент-сітка Блакитна 3,15х3м 90% All Inclusive Металеві кільця (люверси) кожні 5…" at bounding box center [491, 292] width 522 height 33
type input "Тент-сітка Блакитна 3,15х4м 90% All Inclusive Металеві кільця (люверси) кожні 5…"
click at [907, 293] on input "Тент-сетка Голубая 3,15х3м 90% All Inclusive Металлические кольца (люверсы) каж…" at bounding box center [1025, 292] width 522 height 33
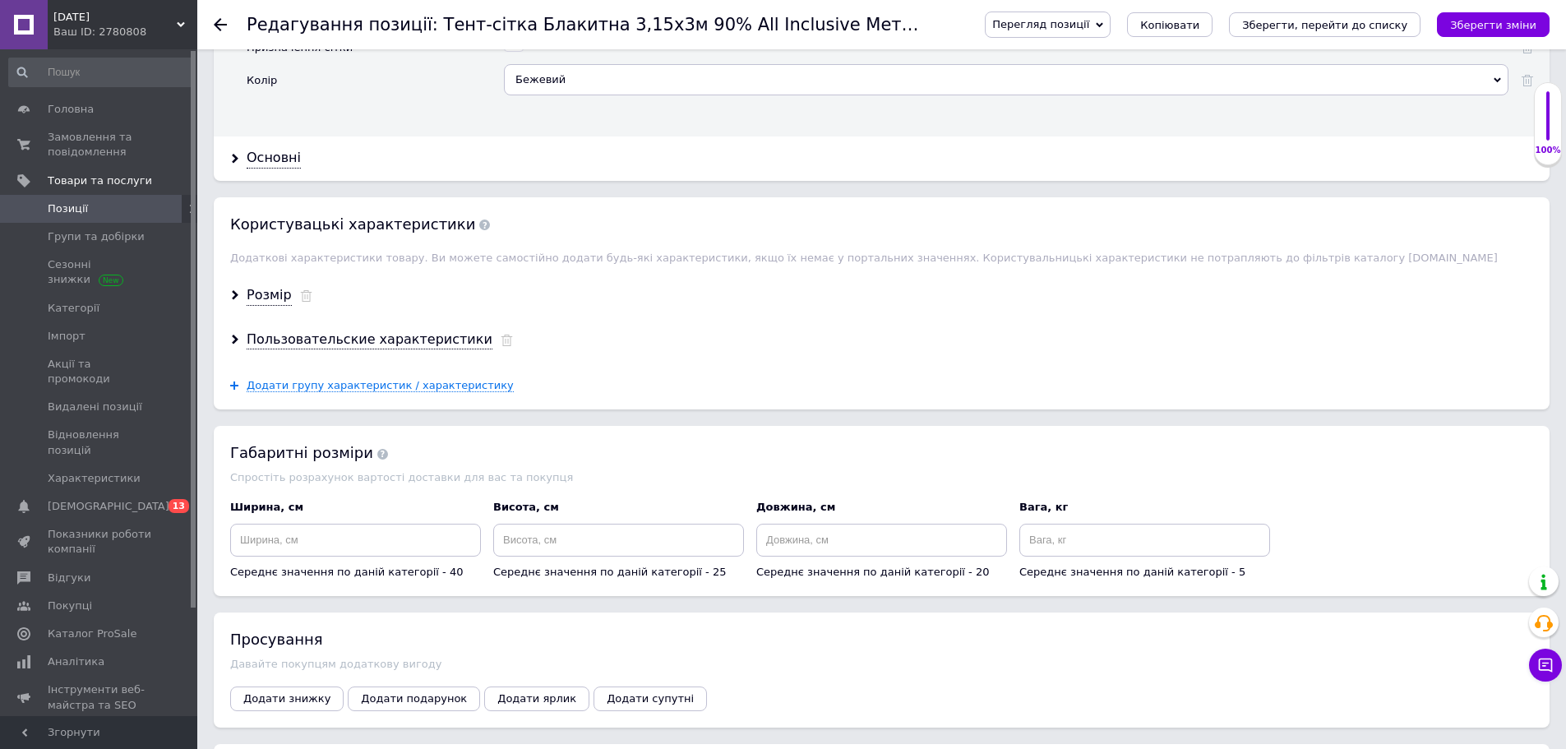
scroll to position [1480, 0]
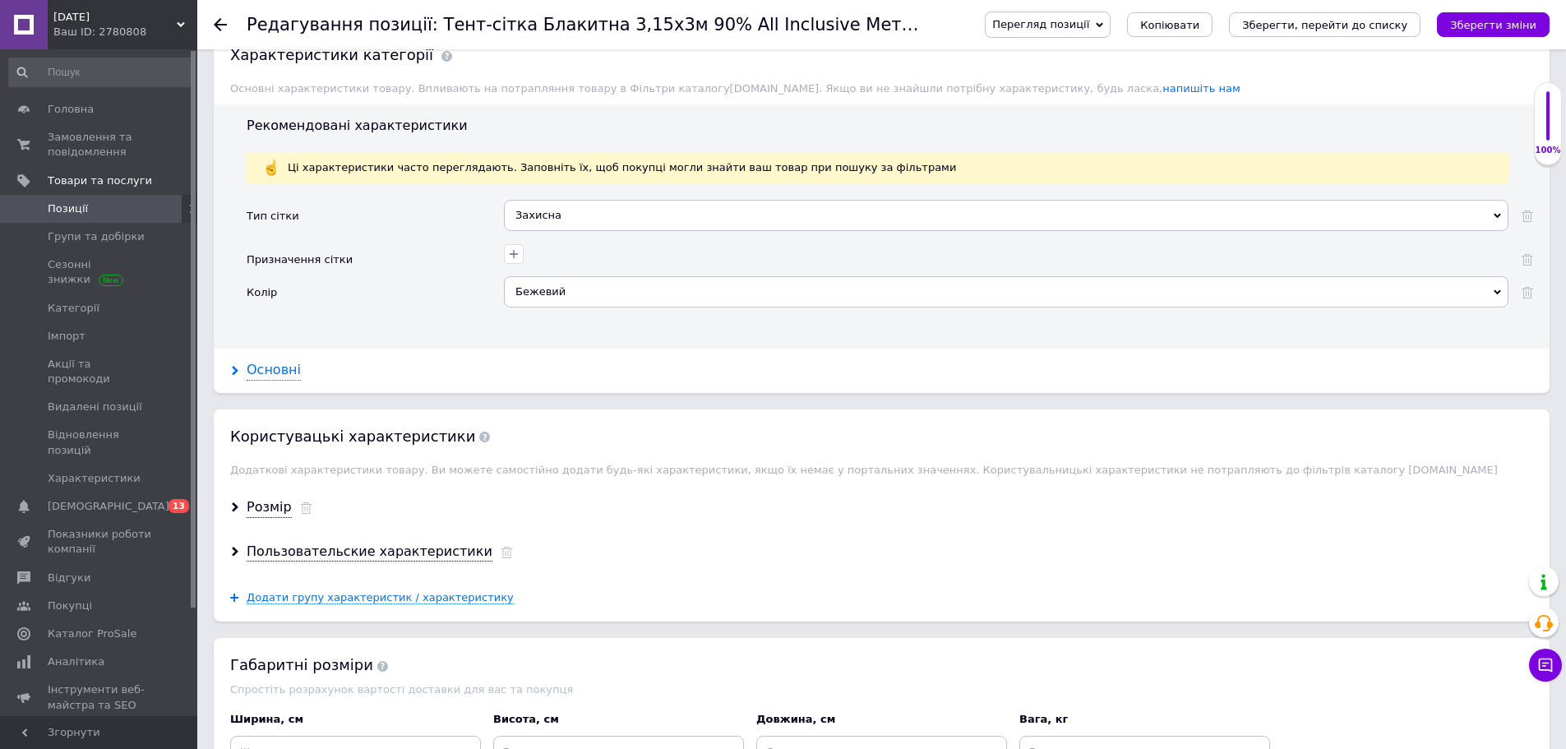
type input "Тент-сетка Голубая 3,15х4м 90% All Inclusive Металлические кольца (люверсы) каж…"
click at [270, 373] on div "Основні" at bounding box center [274, 370] width 54 height 19
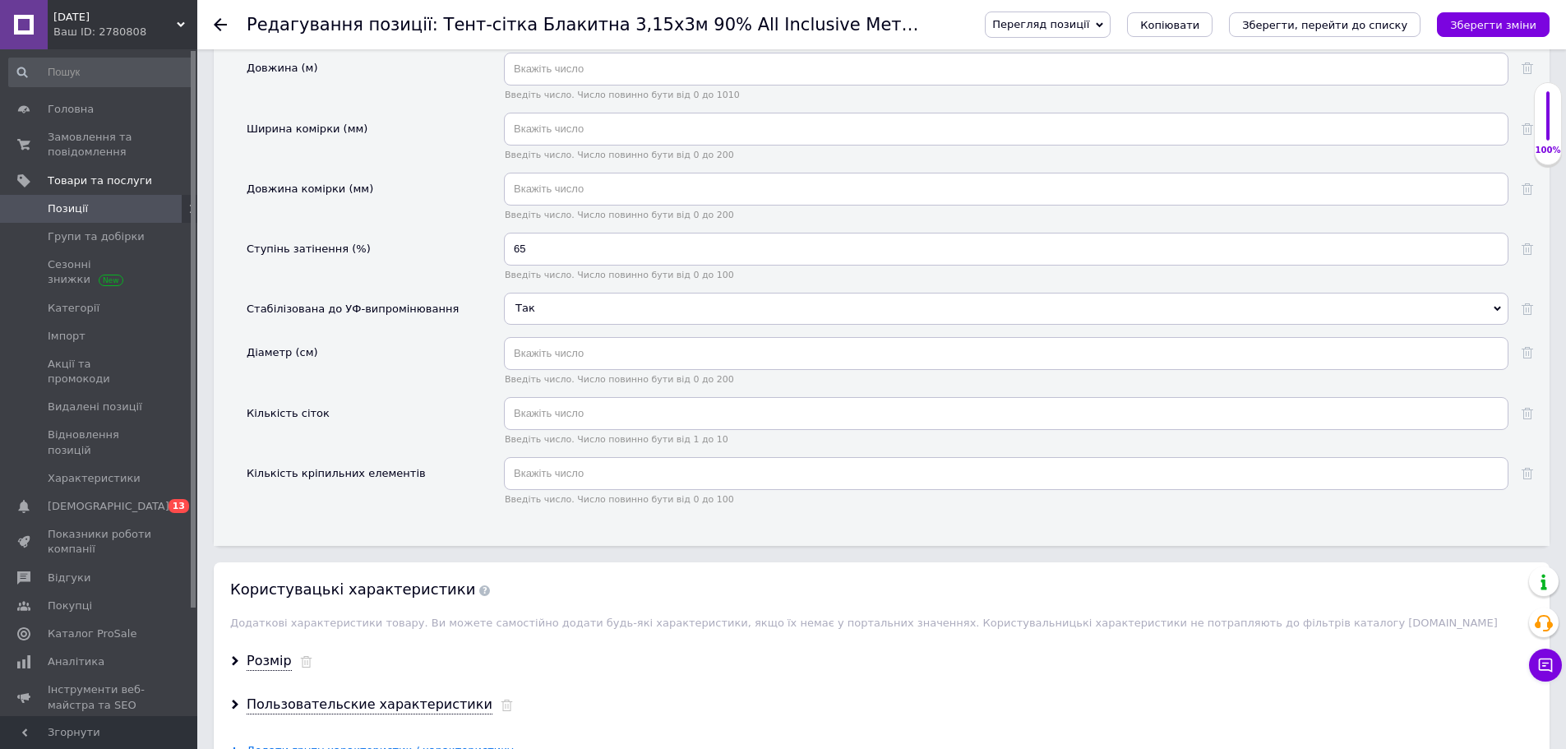
scroll to position [2055, 0]
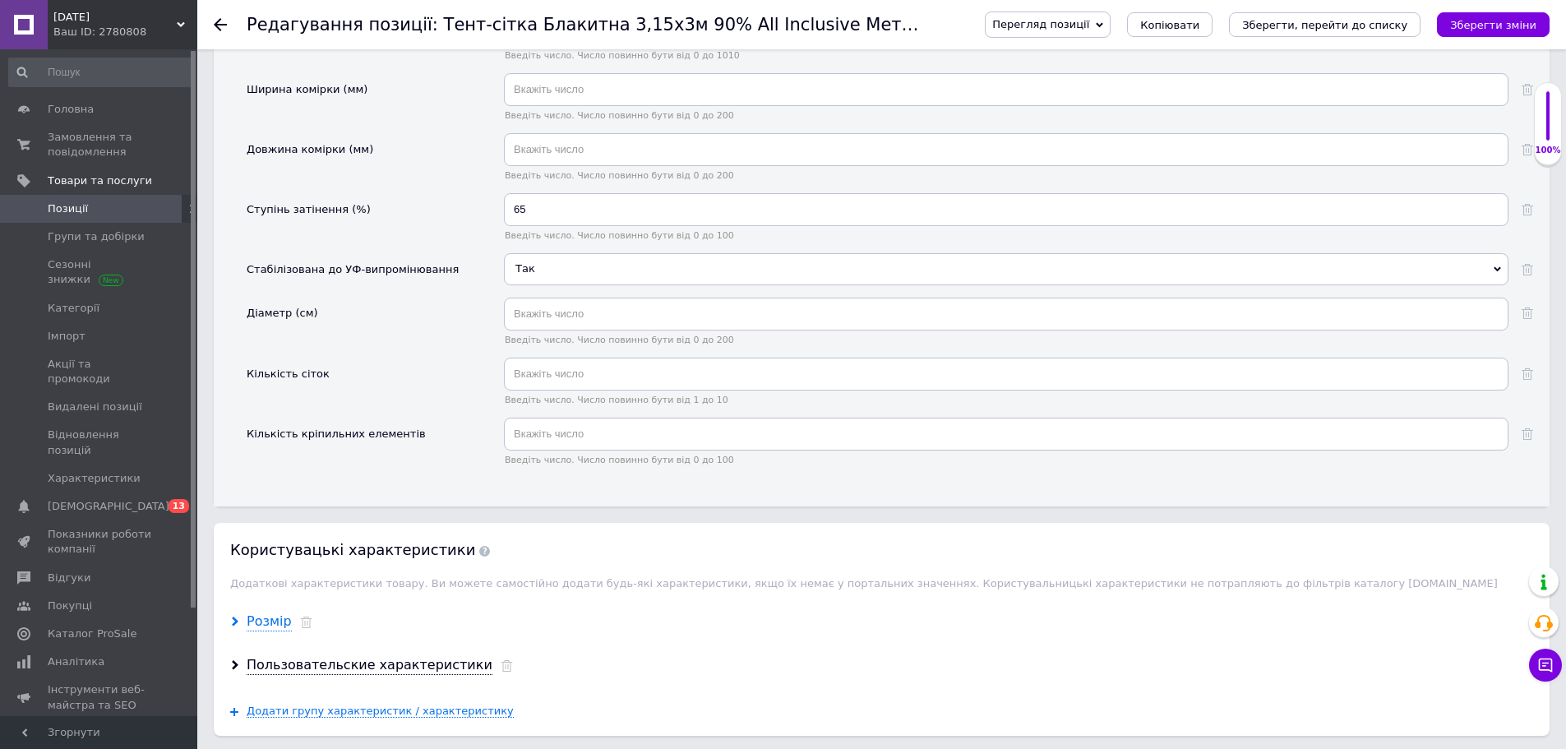
click at [262, 617] on div "Розмір" at bounding box center [269, 621] width 45 height 19
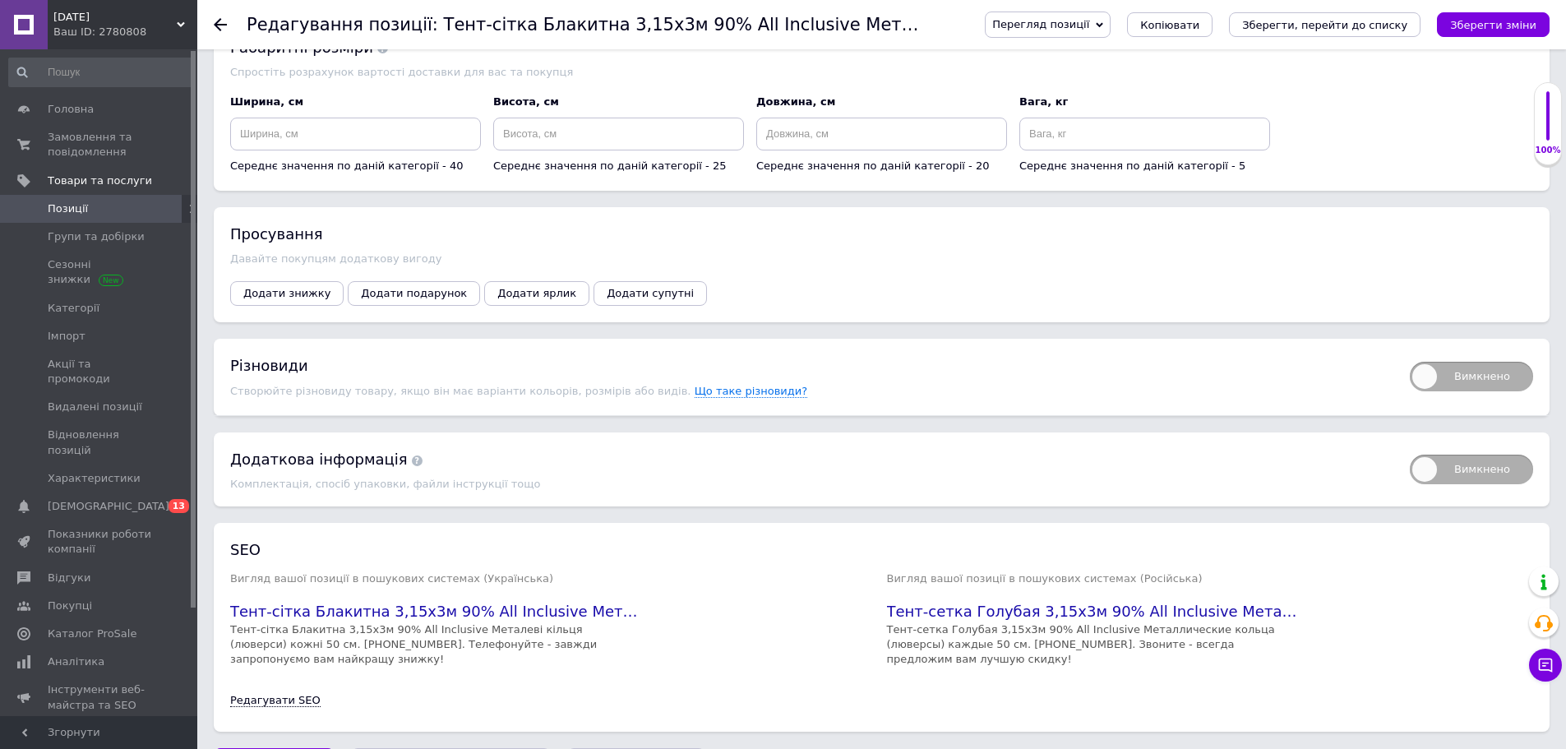
scroll to position [2918, 0]
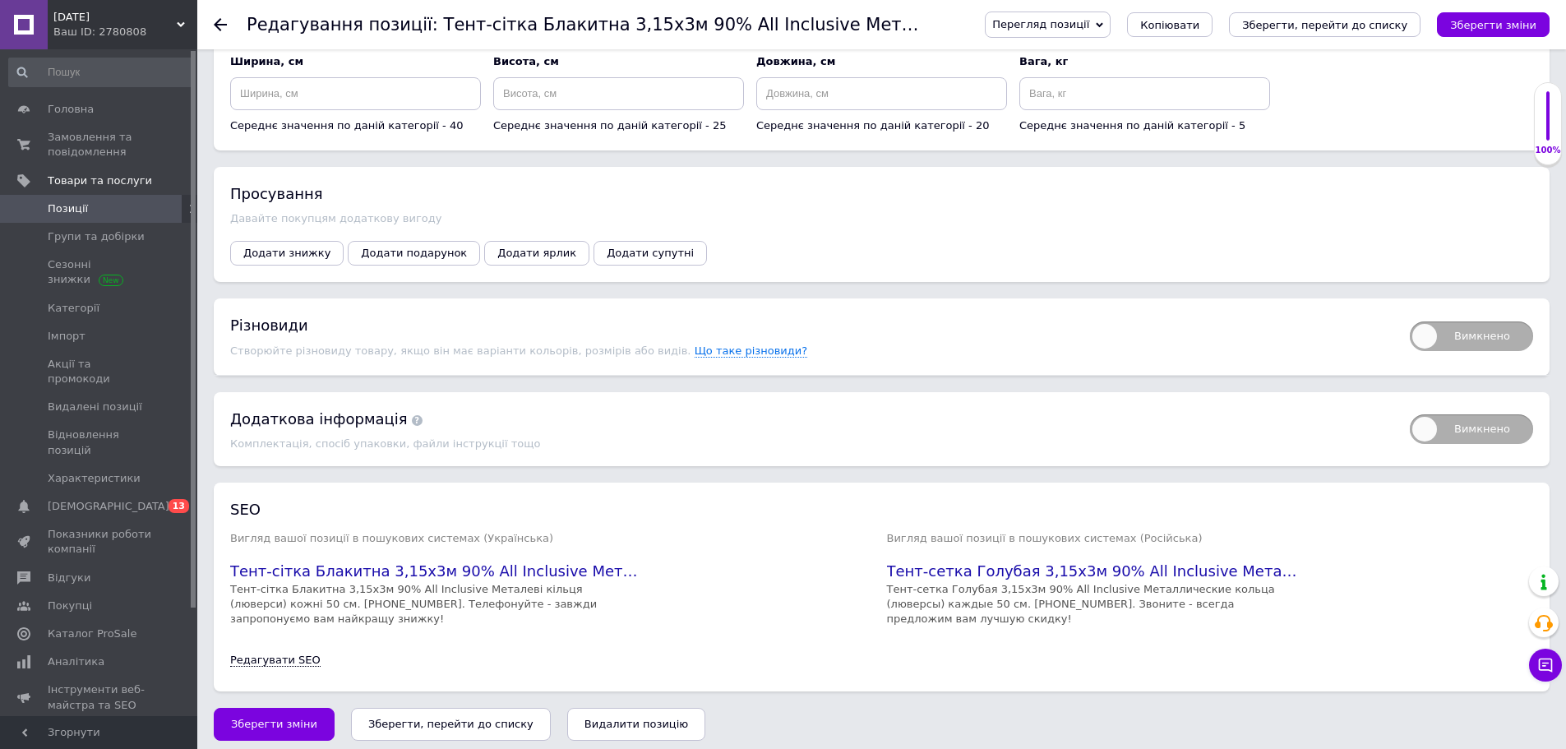
click at [1429, 337] on span "Вимкнено" at bounding box center [1471, 336] width 123 height 30
click at [1410, 321] on input "Вимкнено" at bounding box center [1404, 316] width 11 height 11
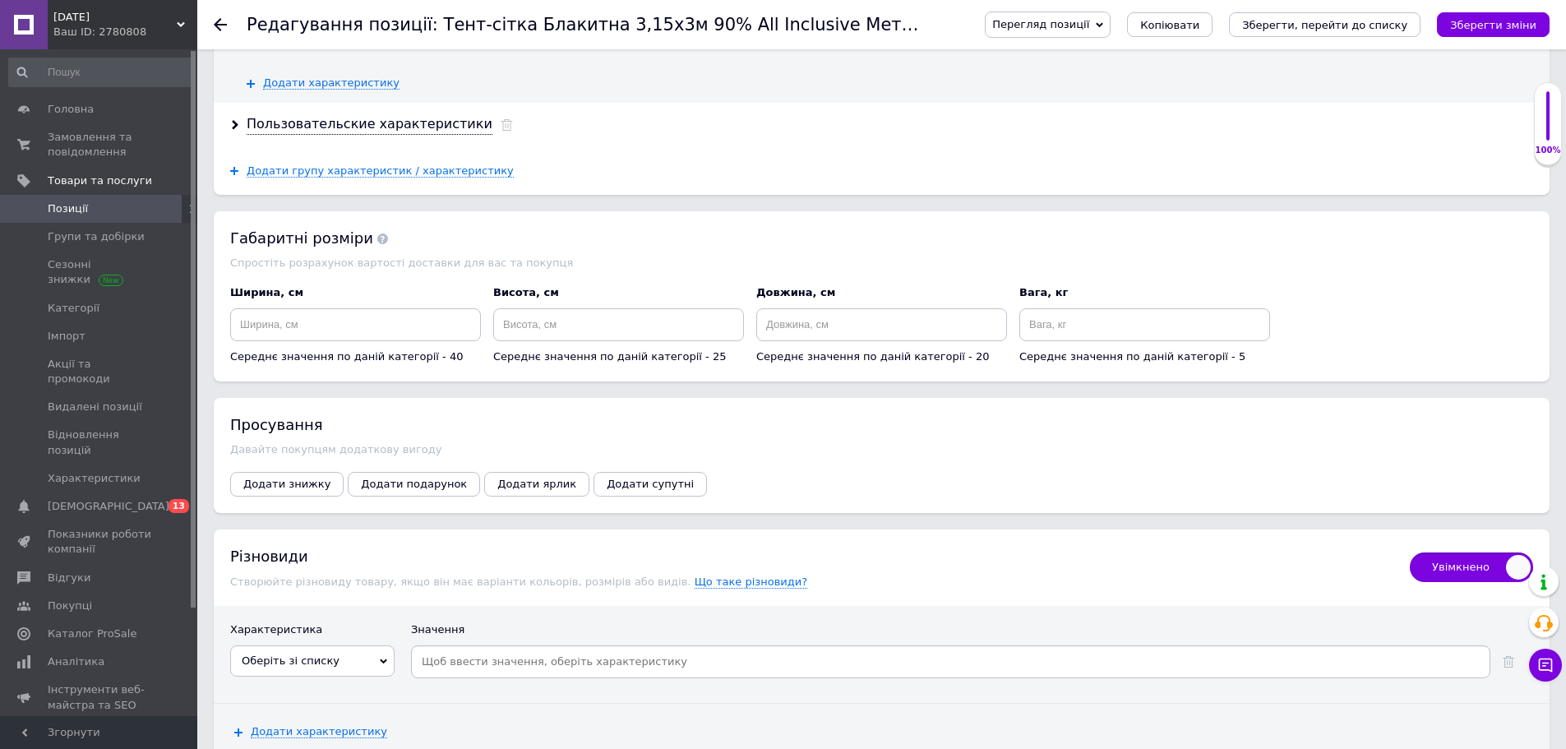
scroll to position [3000, 0]
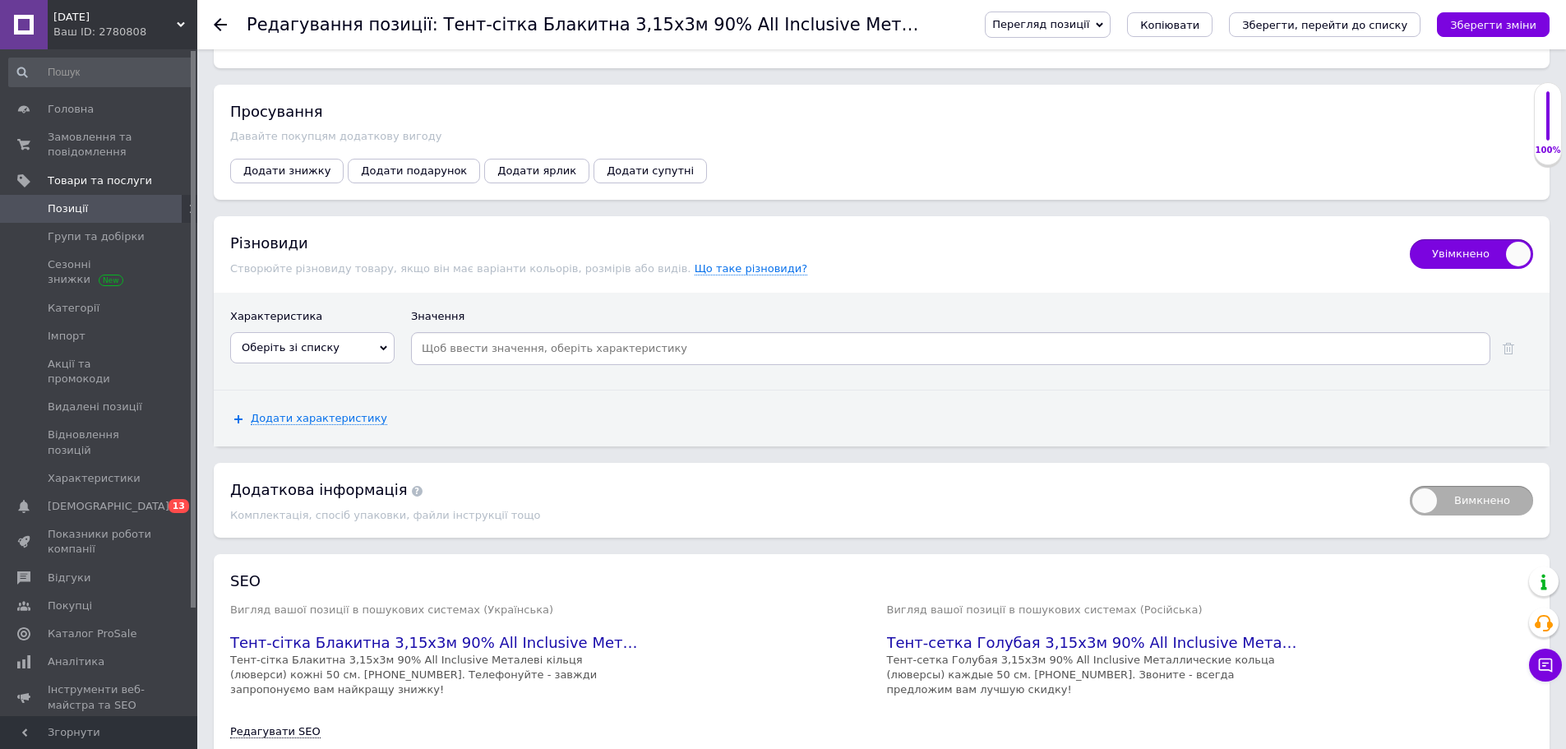
click at [1464, 256] on span "Увімкнено" at bounding box center [1471, 254] width 123 height 30
click at [1410, 239] on input "Увімкнено" at bounding box center [1404, 234] width 11 height 11
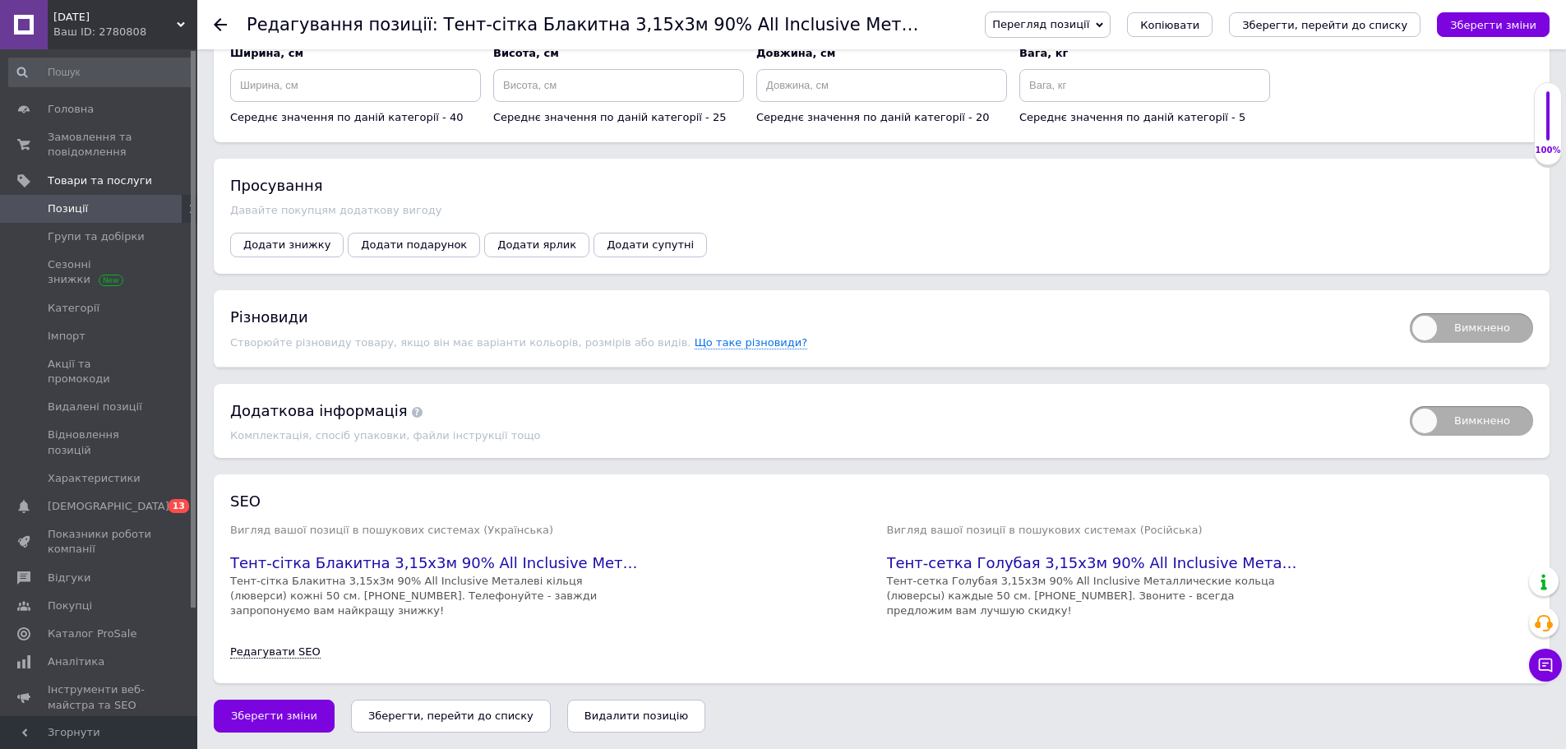
scroll to position [2918, 0]
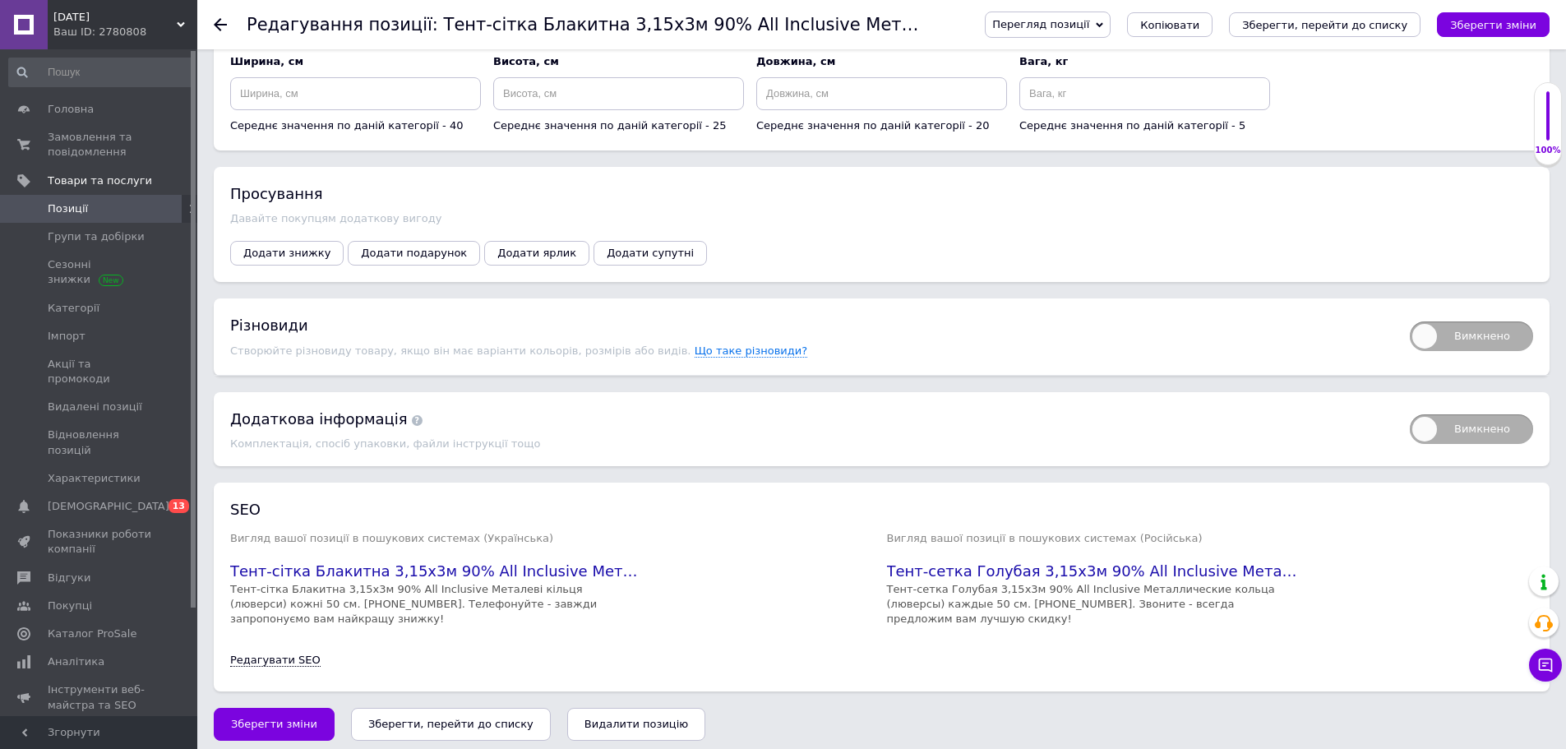
click at [1457, 336] on span "Вимкнено" at bounding box center [1471, 336] width 123 height 30
click at [1410, 321] on input "Вимкнено" at bounding box center [1404, 316] width 11 height 11
checkbox input "true"
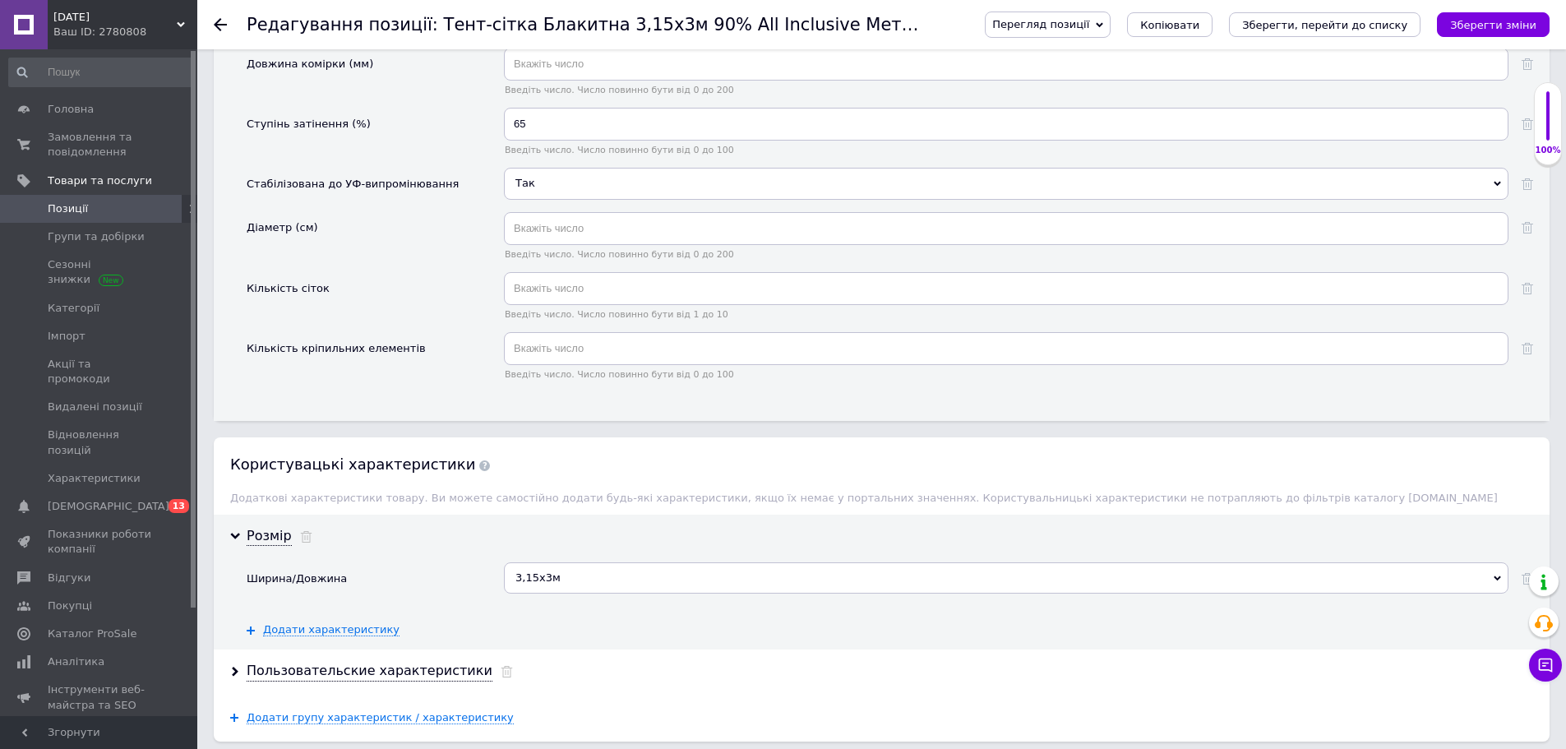
scroll to position [2014, 0]
